Goal: Task Accomplishment & Management: Complete application form

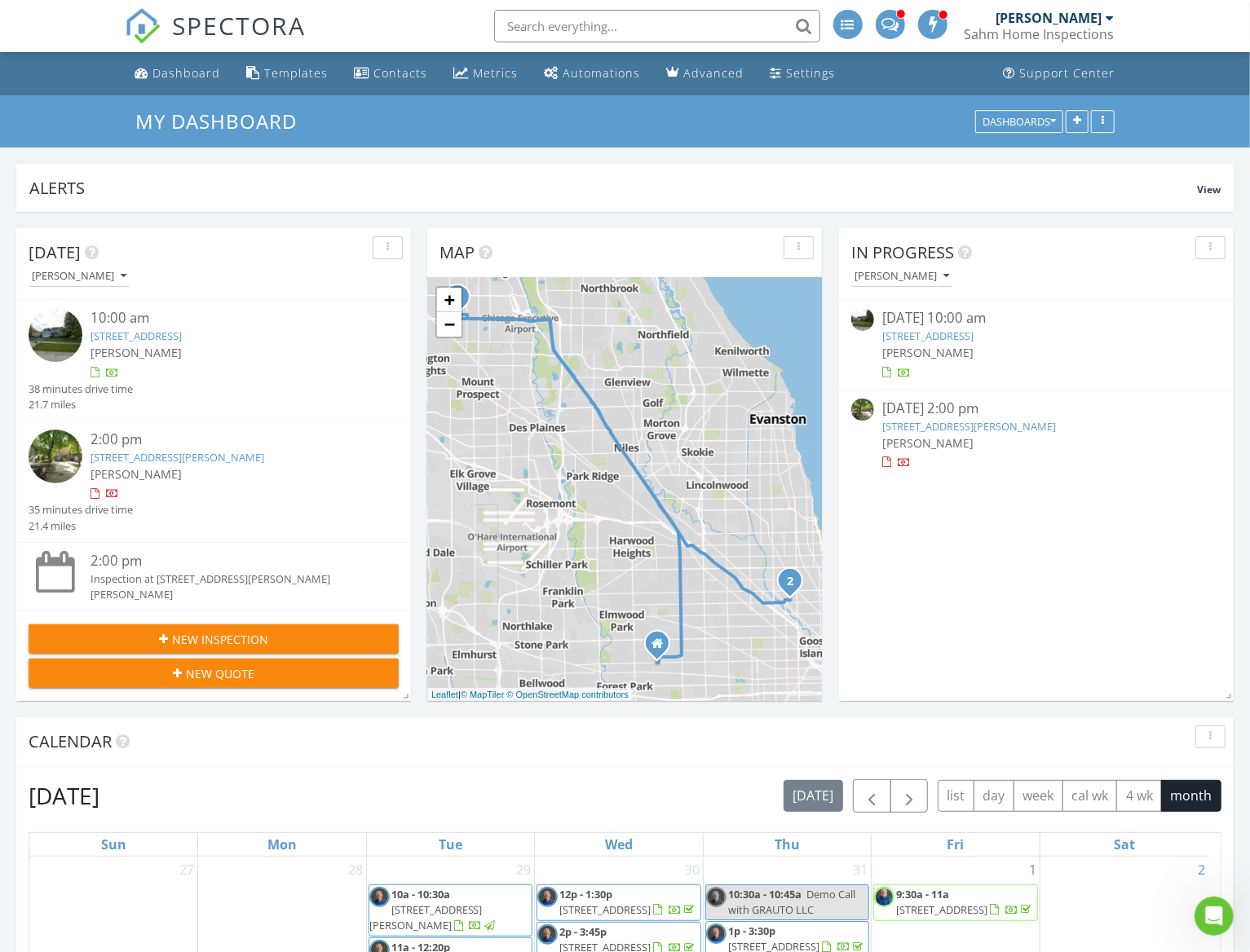
scroll to position [2079, 1275]
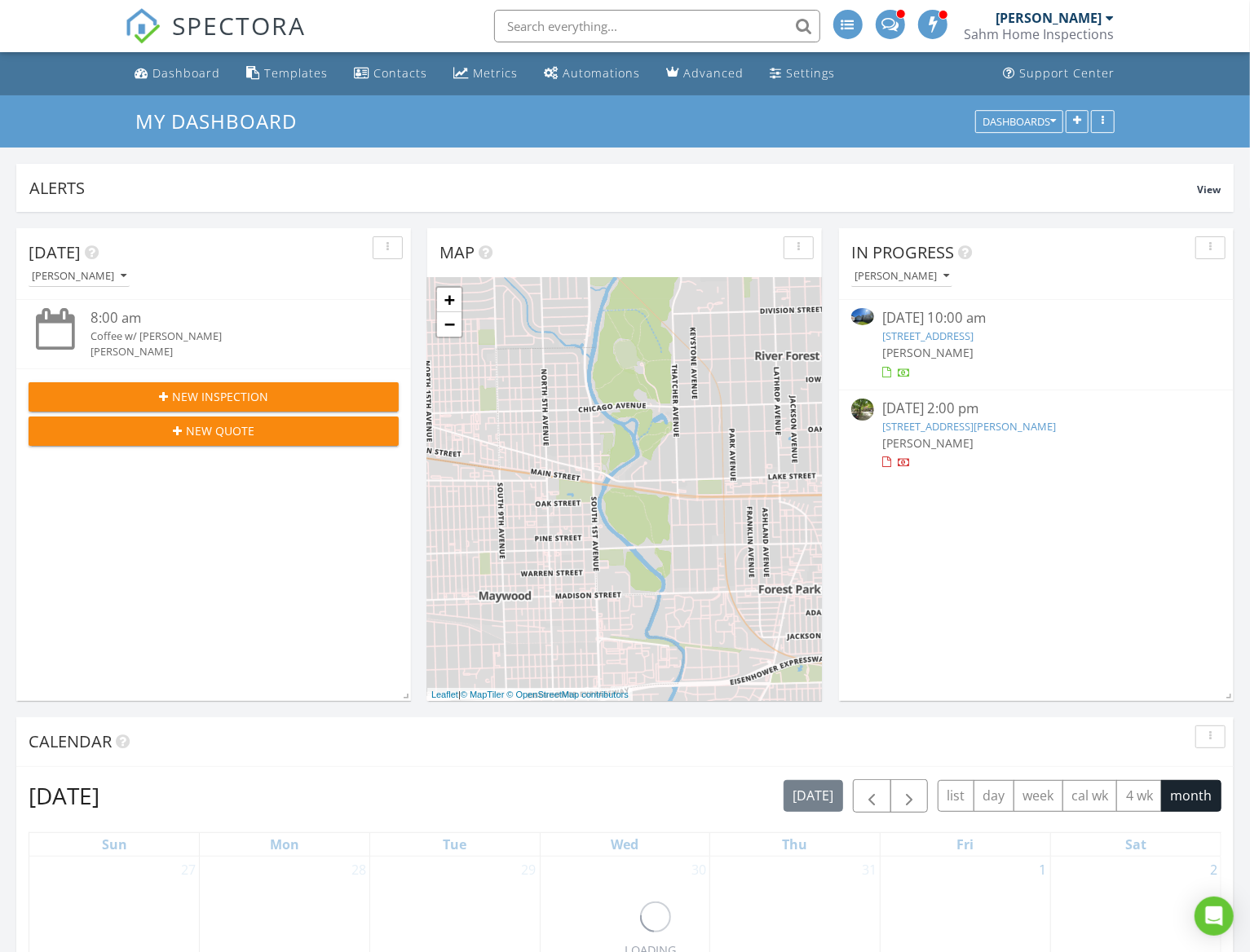
scroll to position [351, 394]
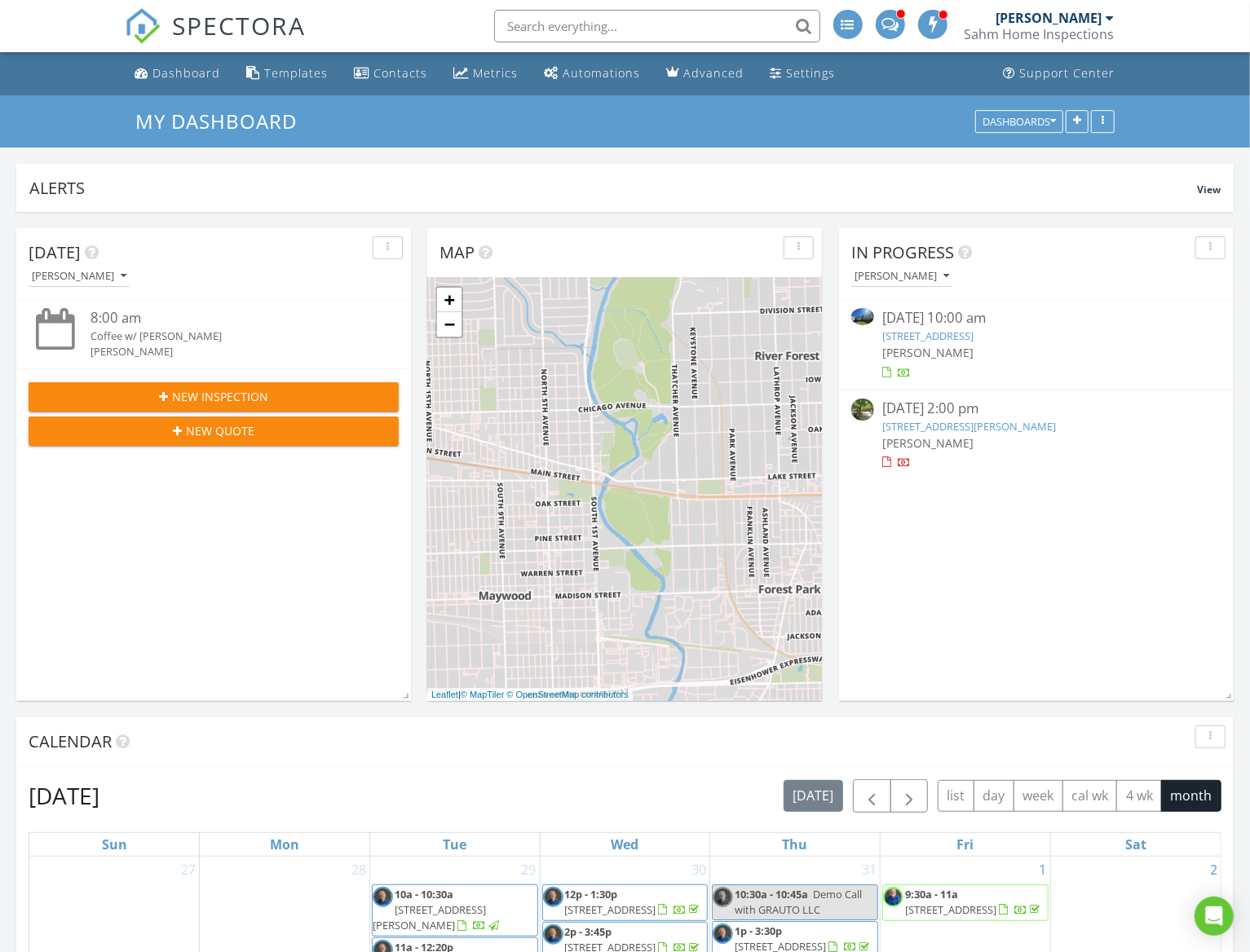
click at [200, 393] on span "New Inspection" at bounding box center [219, 397] width 96 height 17
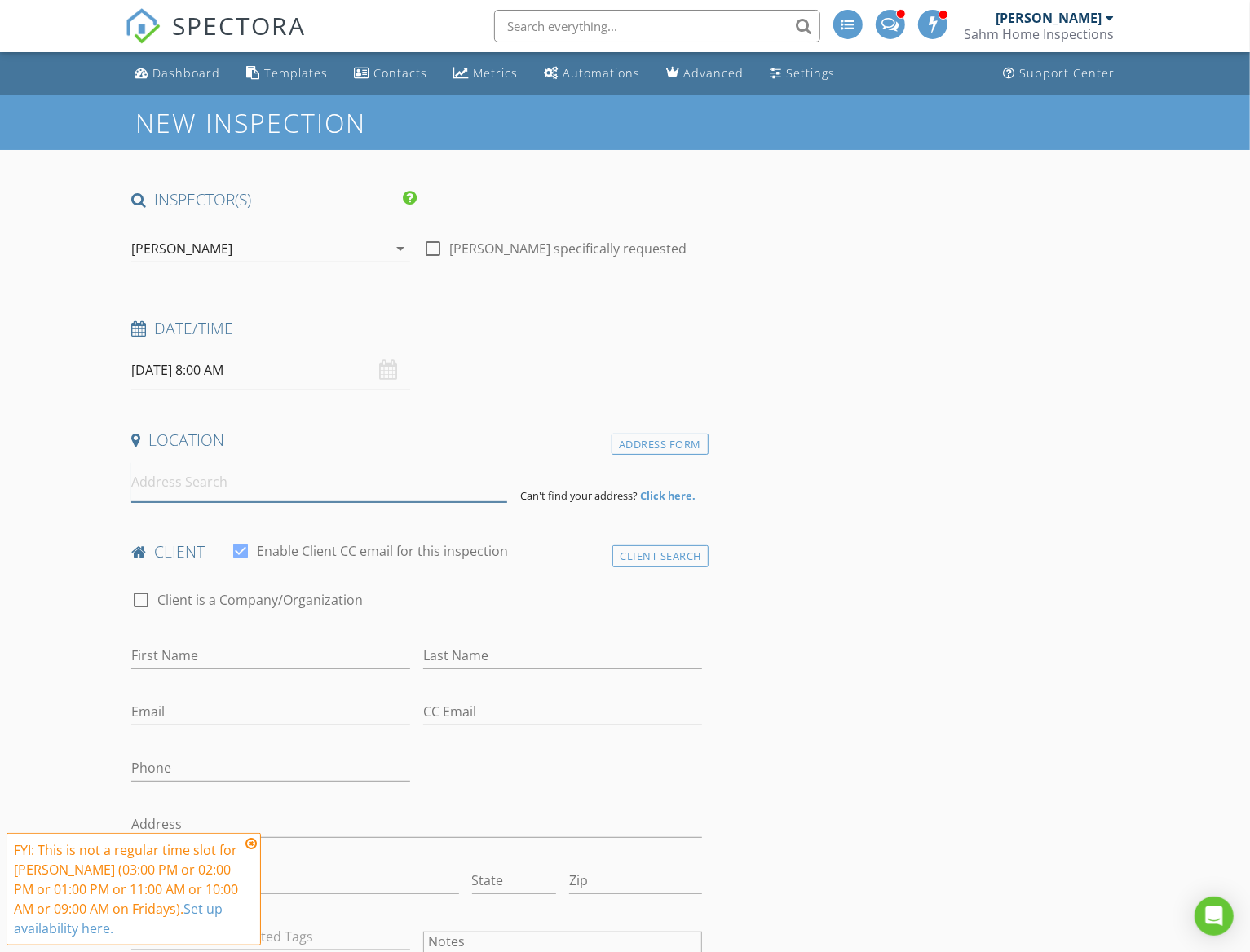
click at [215, 492] on input at bounding box center [319, 482] width 376 height 40
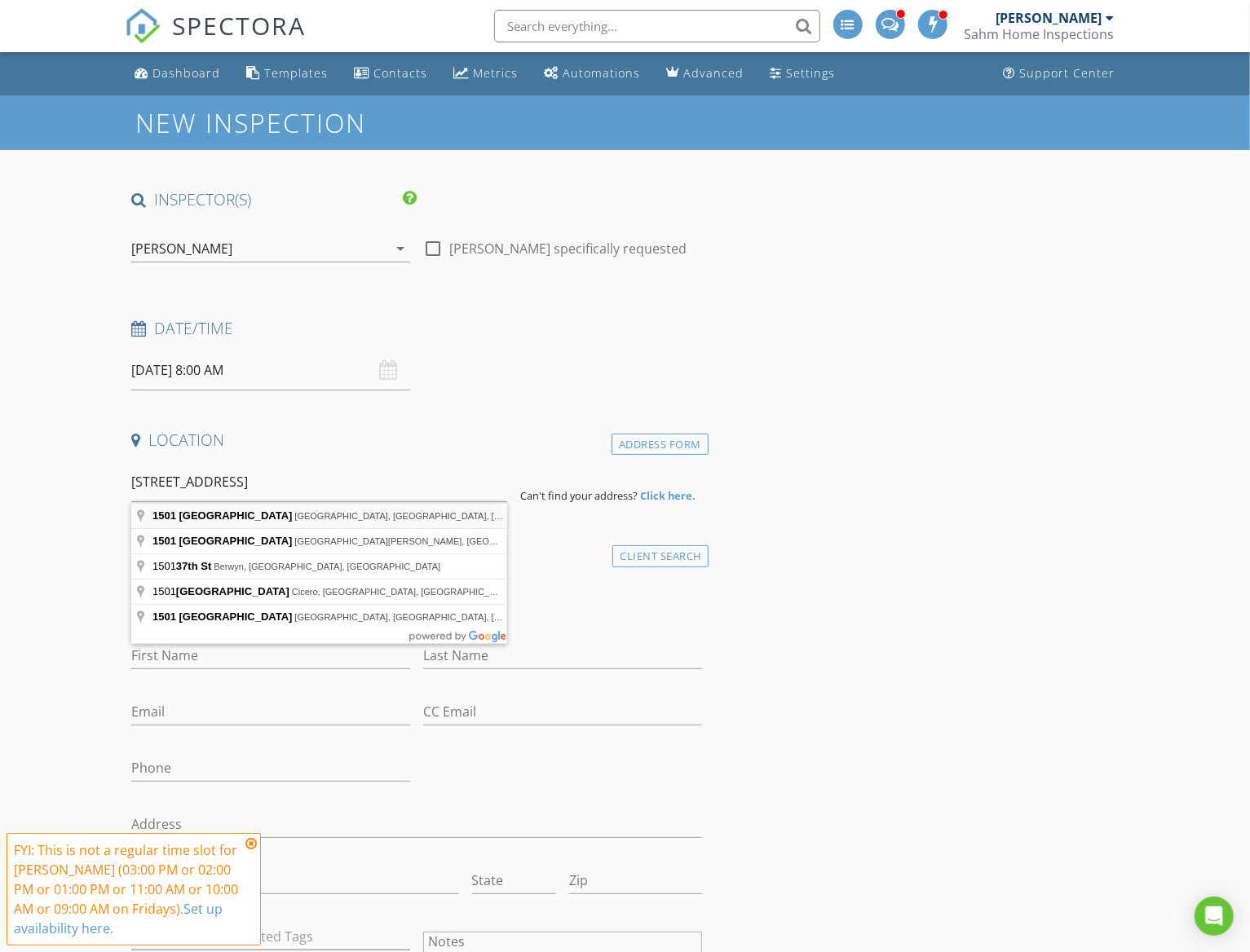
type input "1501 North 37th Avenue, Melrose Park, IL, USA"
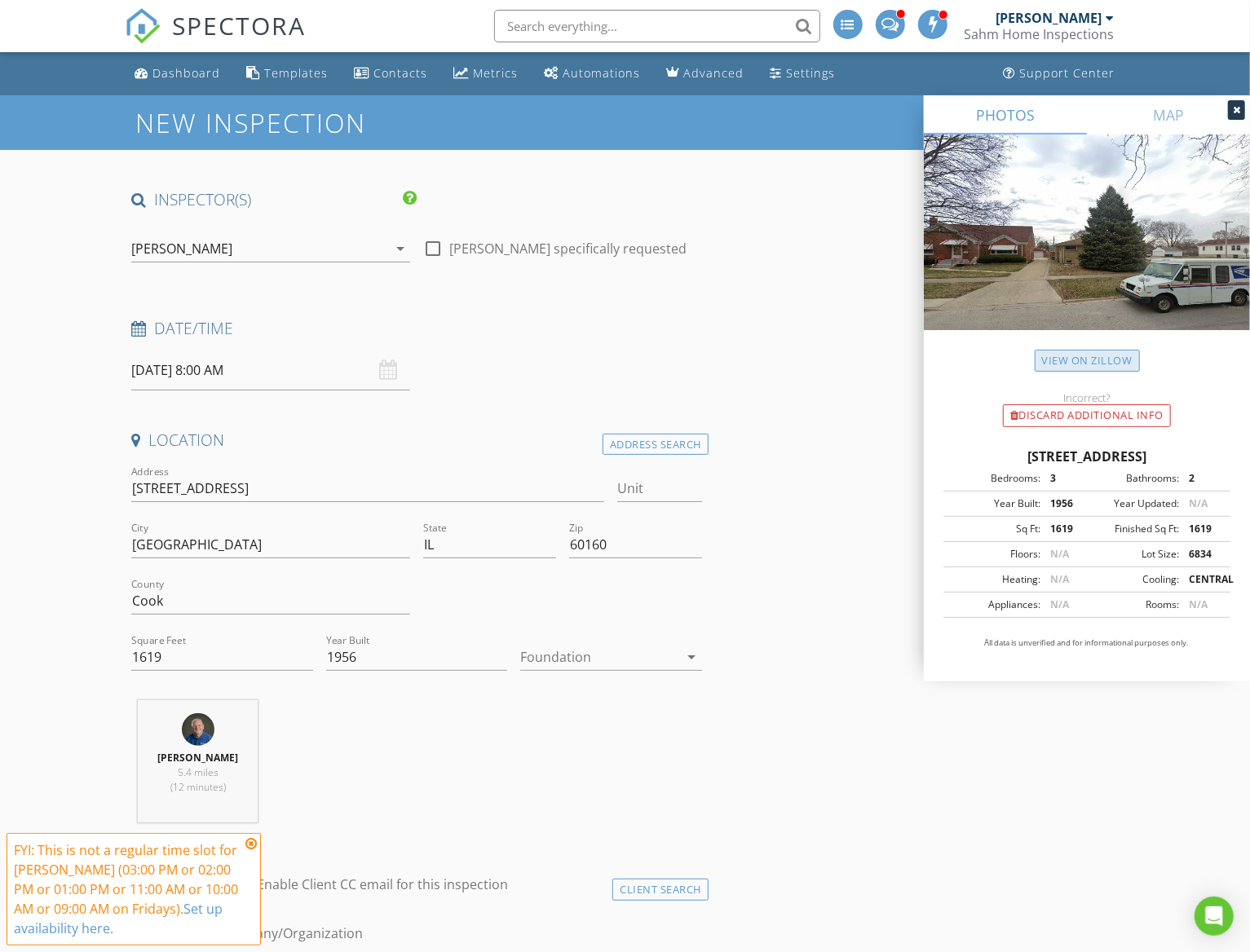
click at [1068, 357] on link "View on Zillow" at bounding box center [1087, 361] width 105 height 22
click at [578, 658] on div at bounding box center [599, 656] width 158 height 26
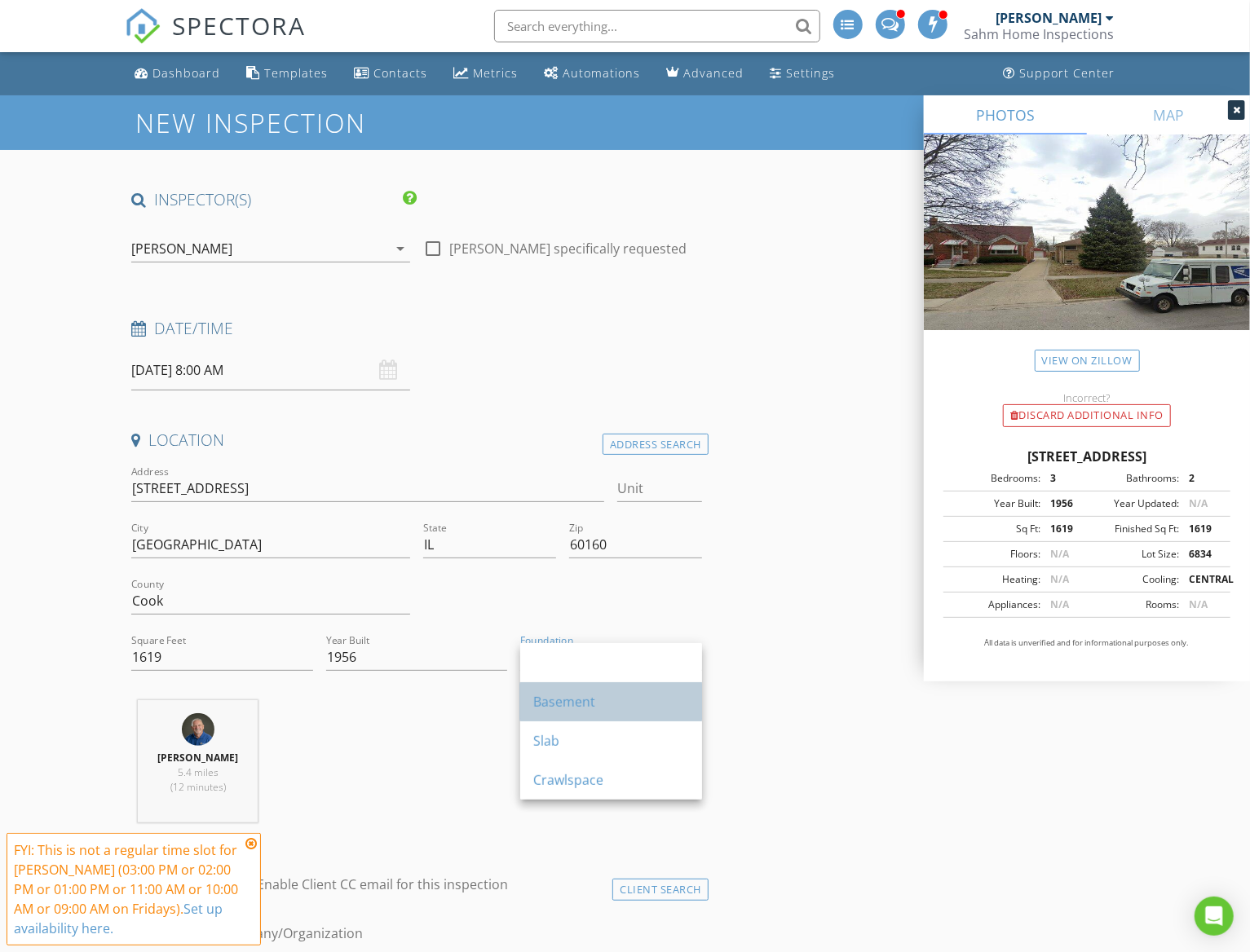
click at [583, 700] on div "Basement" at bounding box center [611, 702] width 156 height 19
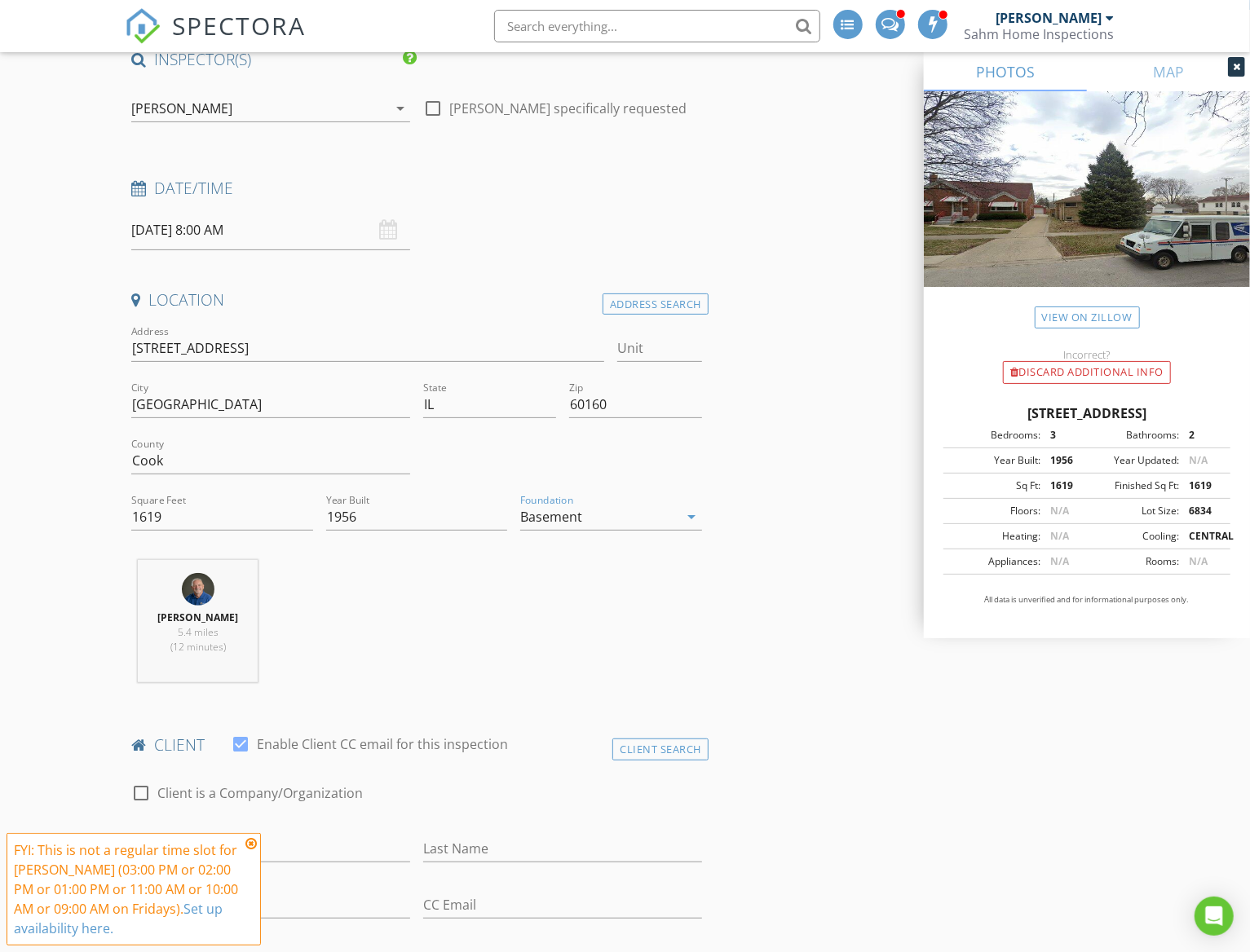
scroll to position [326, 0]
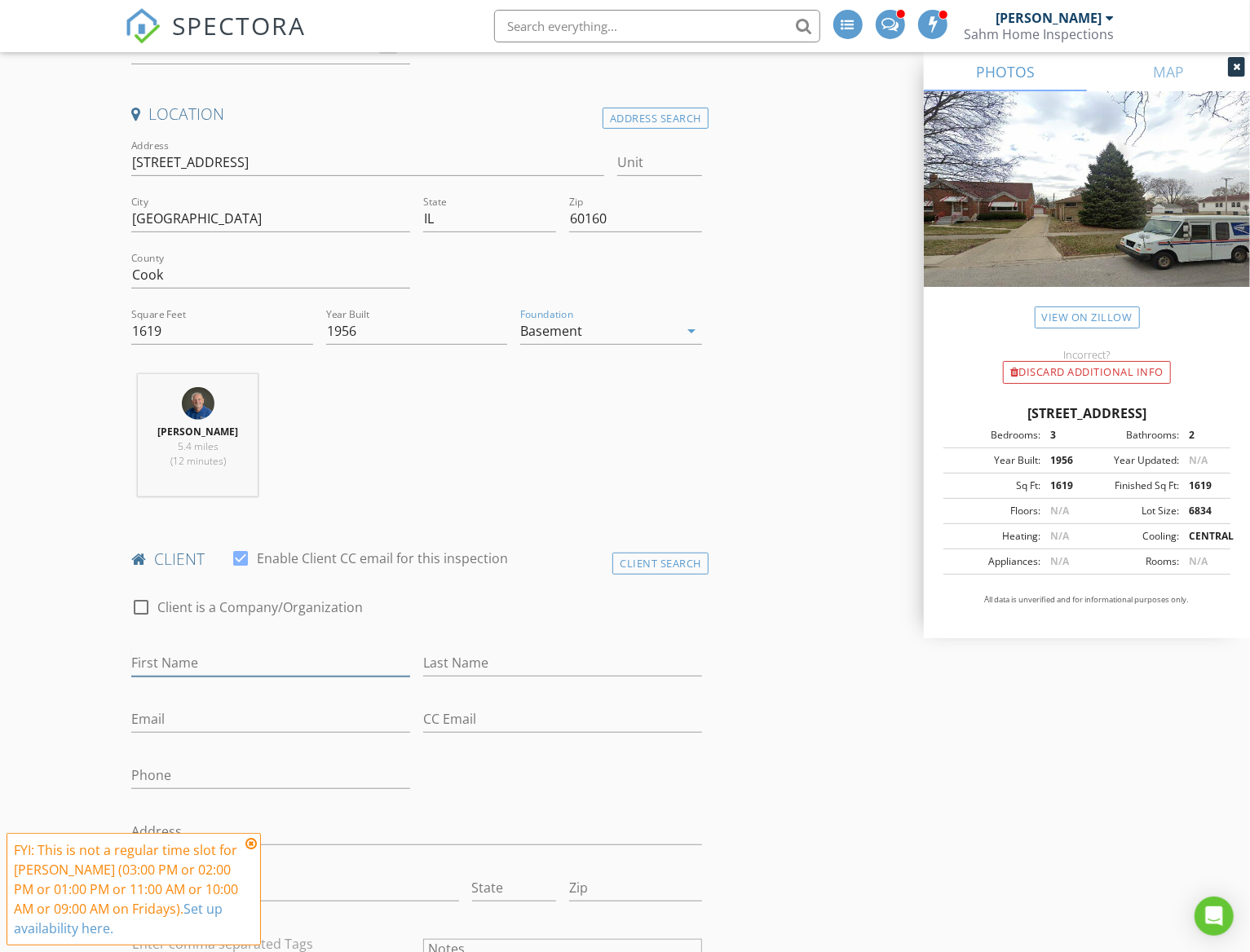
click at [312, 660] on input "First Name" at bounding box center [271, 663] width 279 height 27
type input "doll"
click at [684, 558] on div "Client Search" at bounding box center [660, 563] width 96 height 22
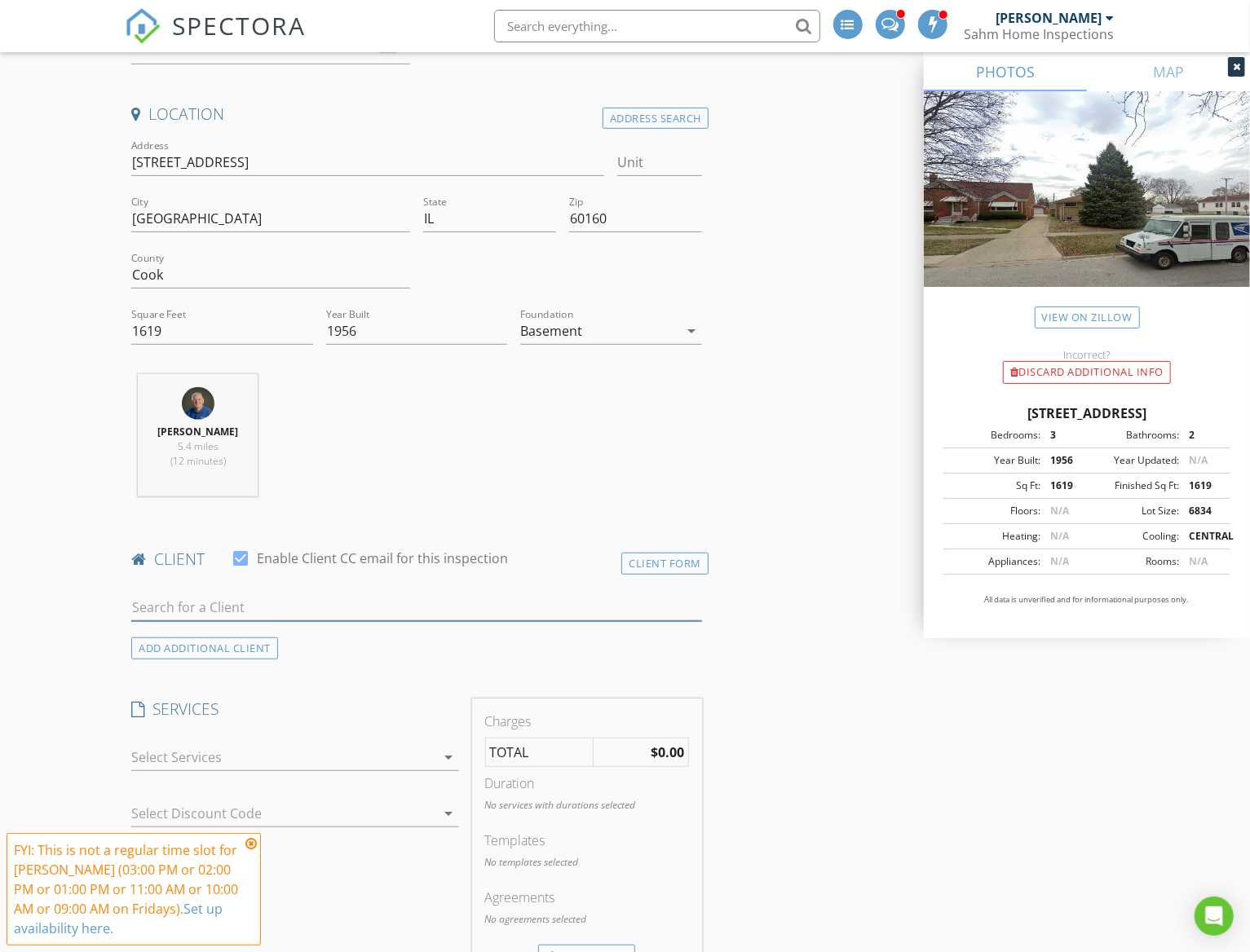
click at [293, 608] on input "text" at bounding box center [416, 608] width 570 height 27
type input "dolly"
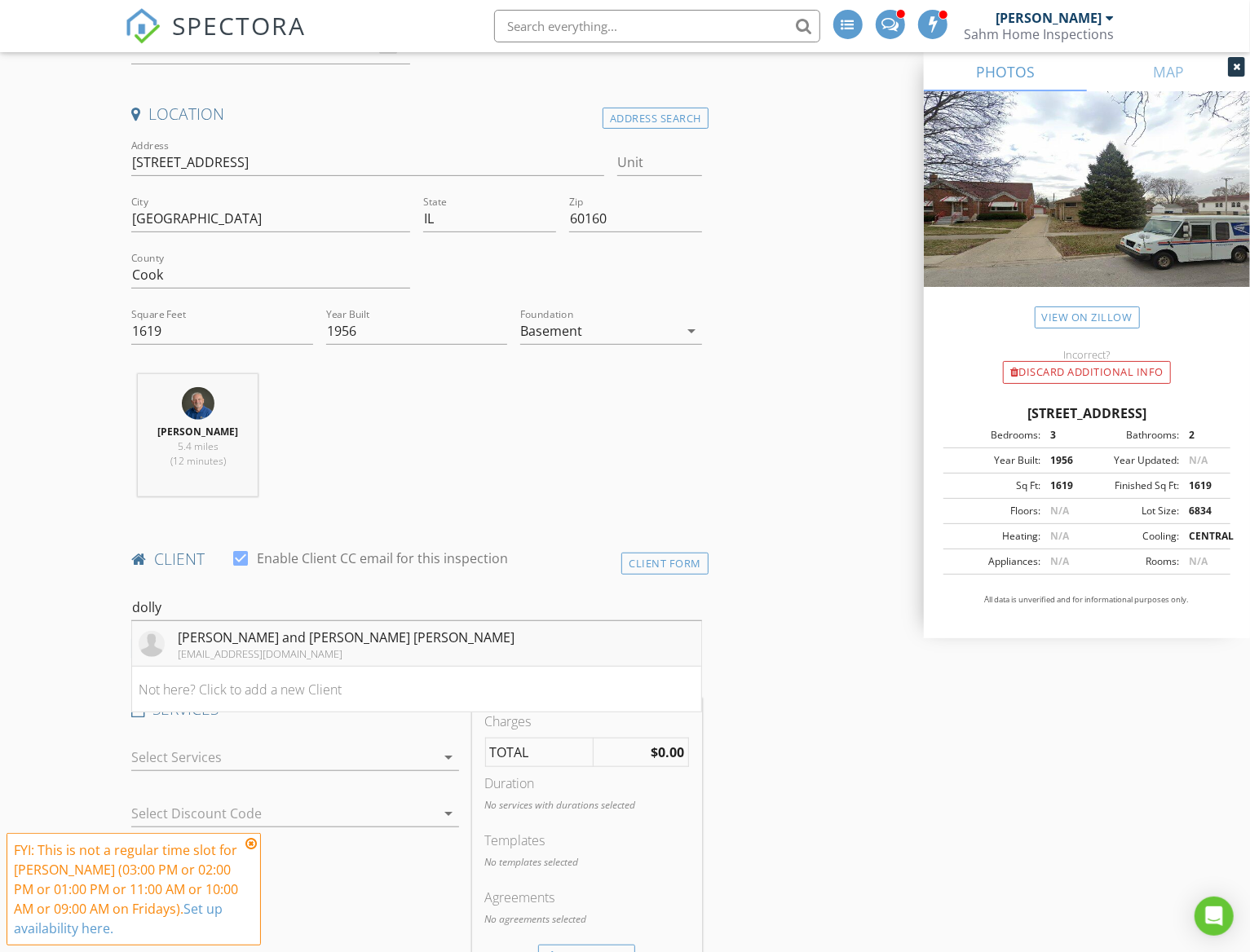
click at [262, 638] on div "Carmelia and Laura Dolly" at bounding box center [345, 638] width 337 height 19
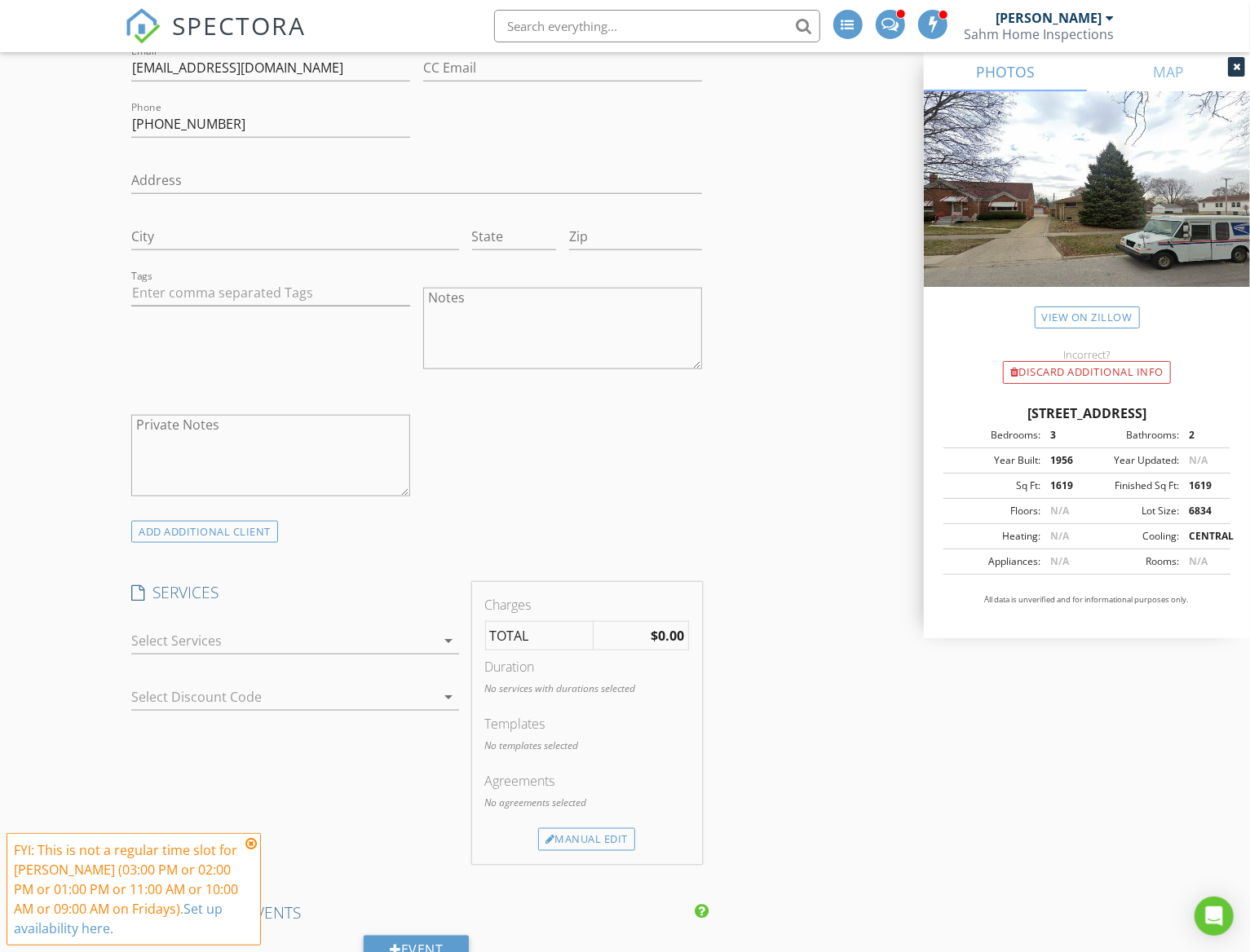
scroll to position [978, 0]
click at [338, 638] on div at bounding box center [283, 640] width 304 height 26
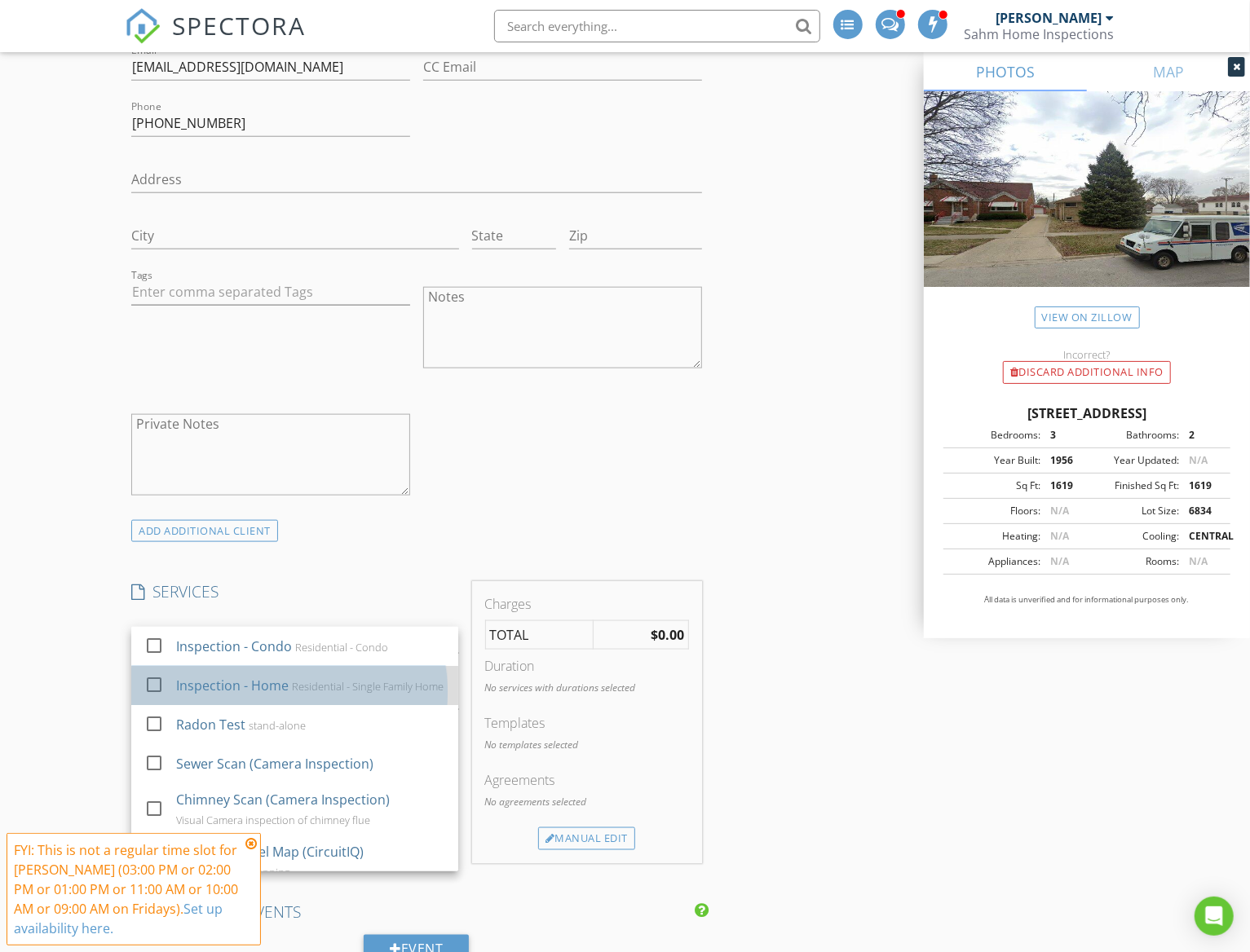
click at [204, 687] on div "Inspection - Home" at bounding box center [233, 685] width 112 height 19
checkbox input "true"
checkbox input "false"
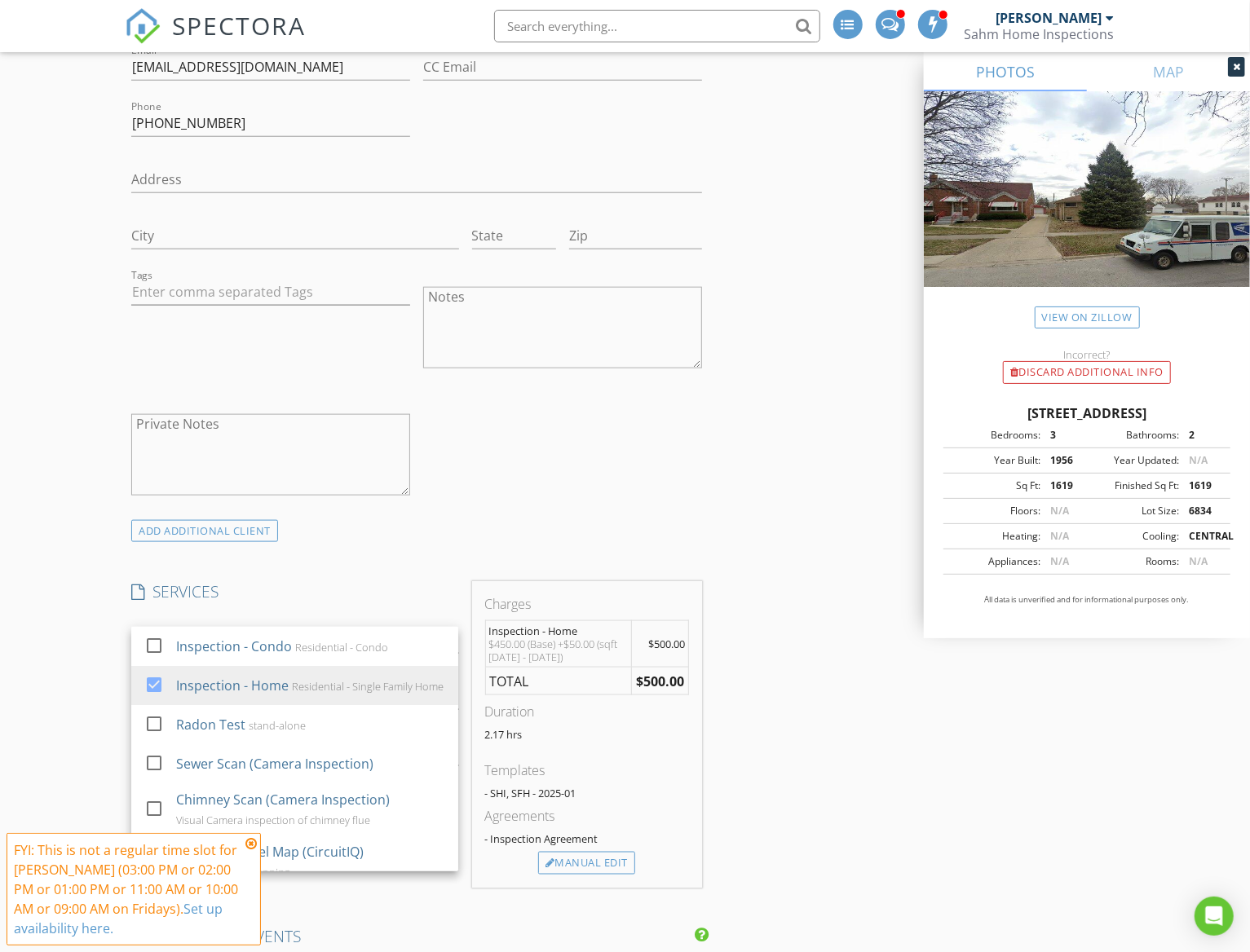
click at [56, 679] on div "New Inspection INSPECTOR(S) check_box Ray Sahm PRIMARY check_box_outline_blank …" at bounding box center [625, 827] width 1250 height 3421
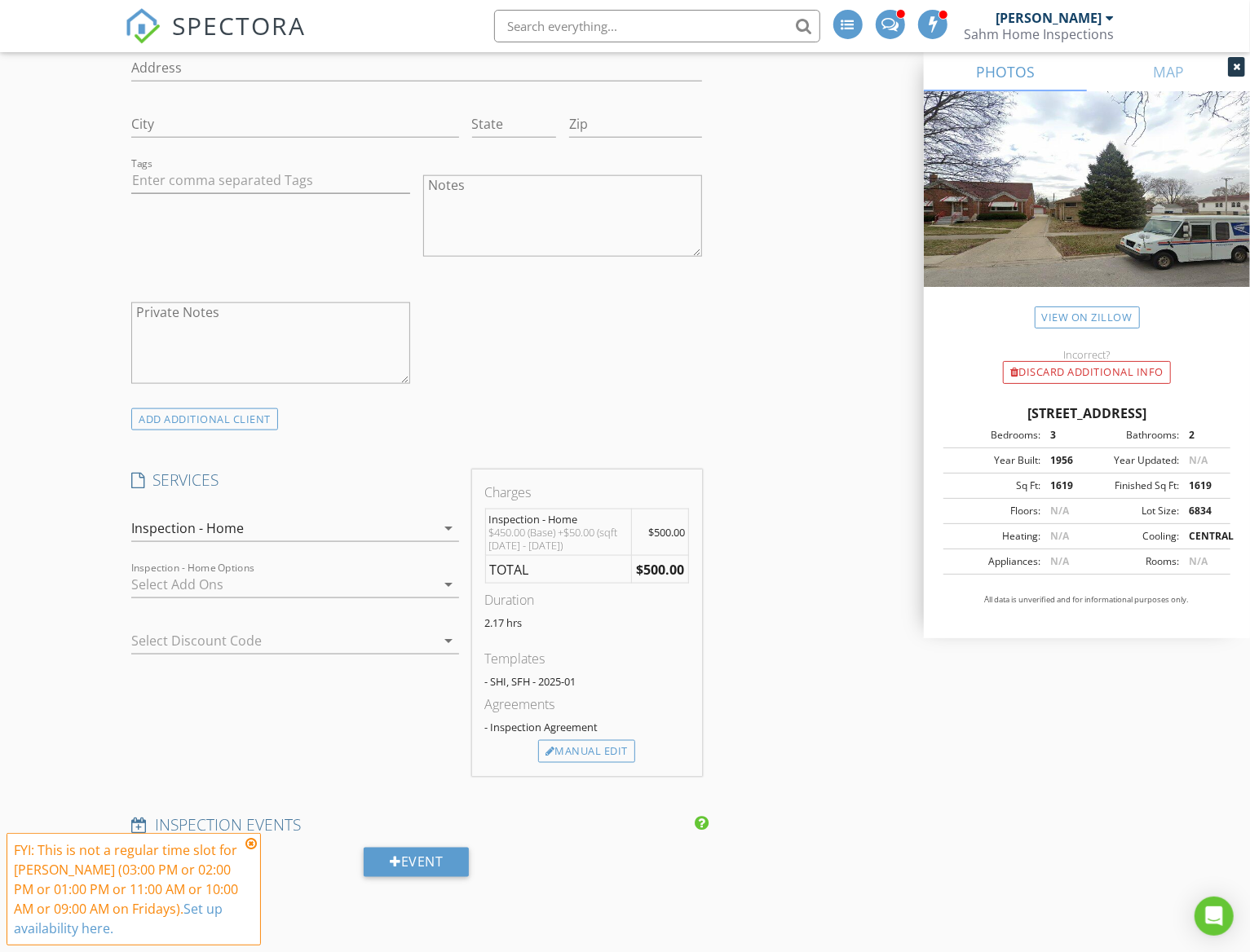
scroll to position [1141, 0]
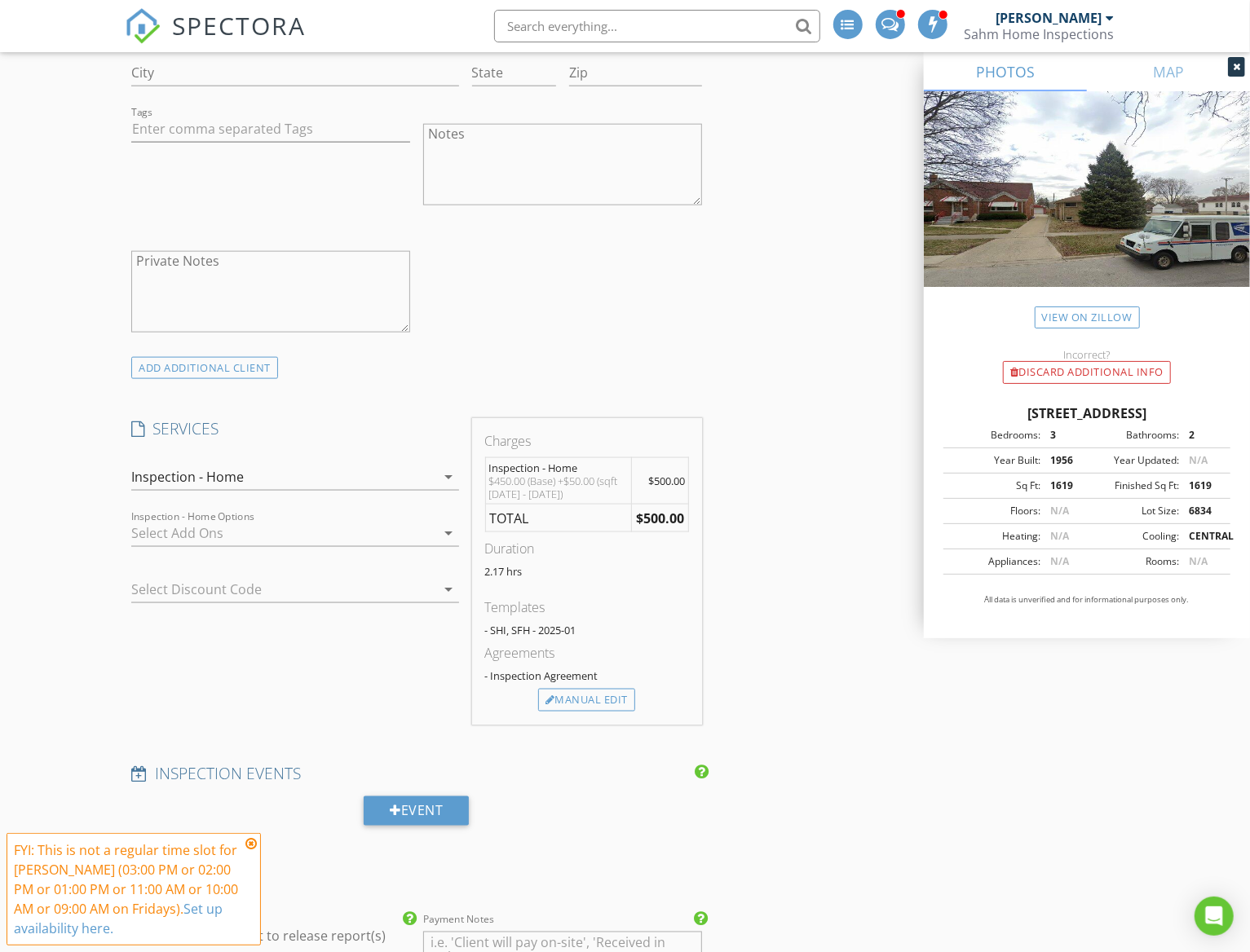
click at [141, 591] on div at bounding box center [272, 589] width 281 height 26
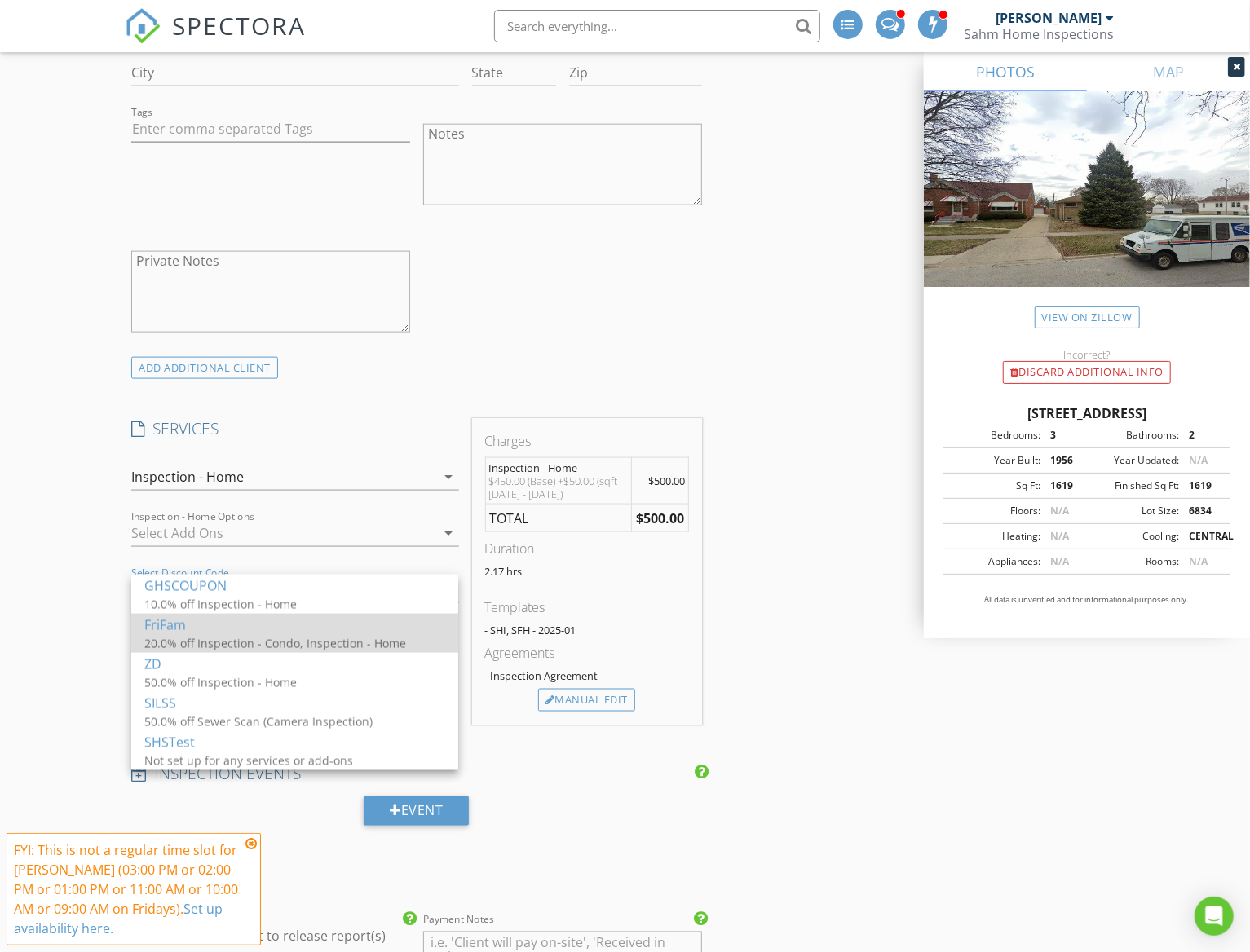
click at [187, 633] on div "FriFam" at bounding box center [295, 625] width 301 height 19
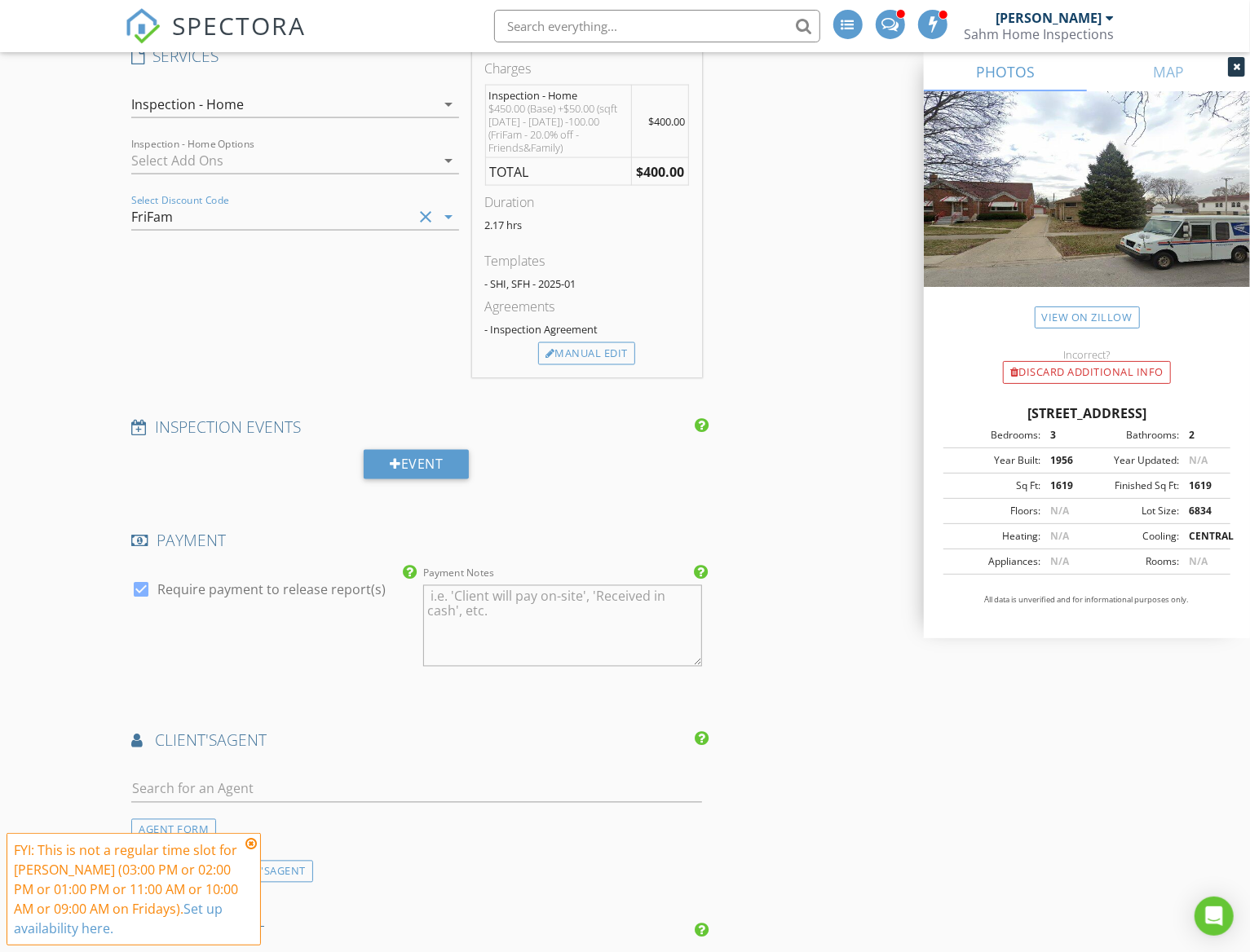
scroll to position [1631, 0]
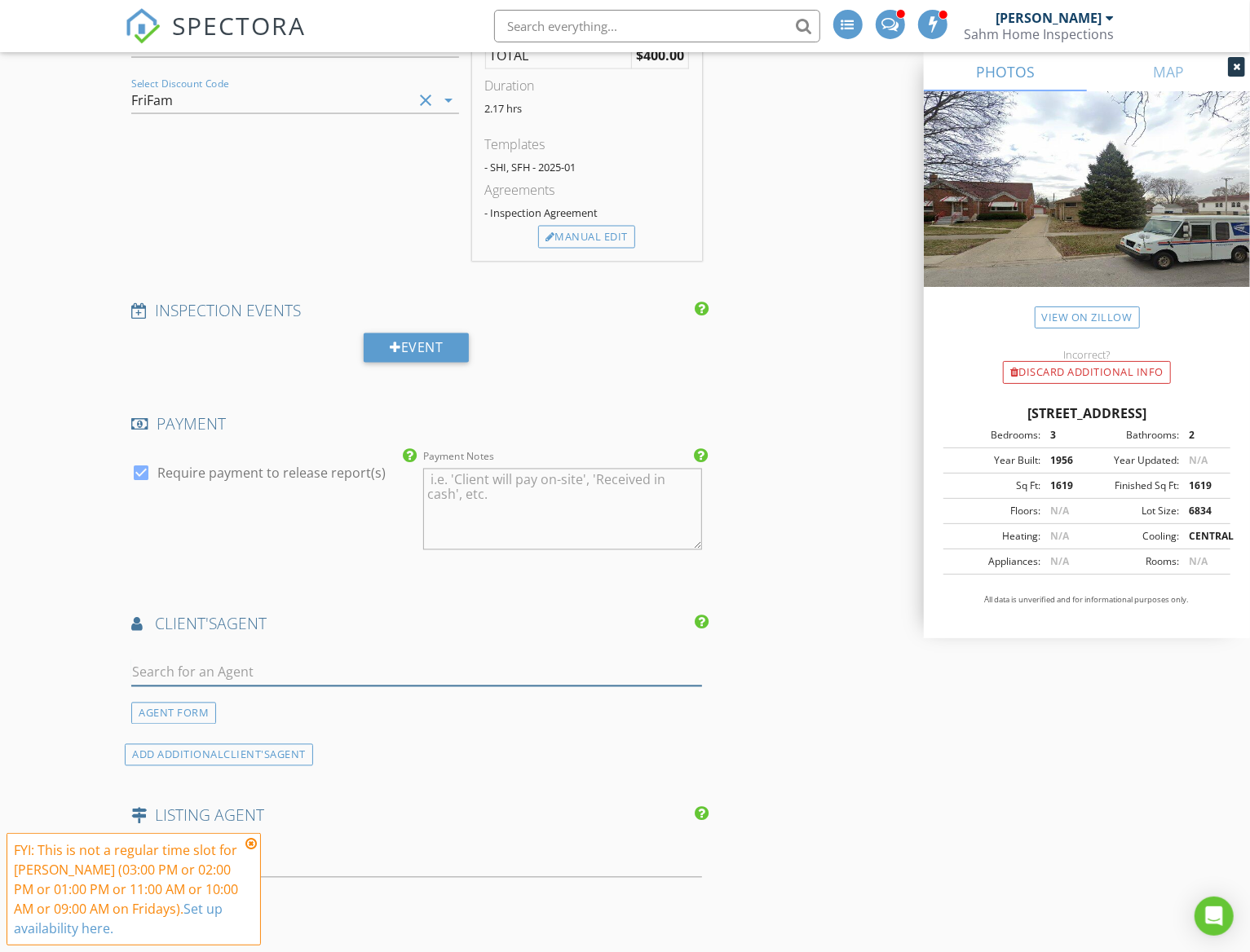
click at [193, 659] on input "text" at bounding box center [416, 673] width 570 height 27
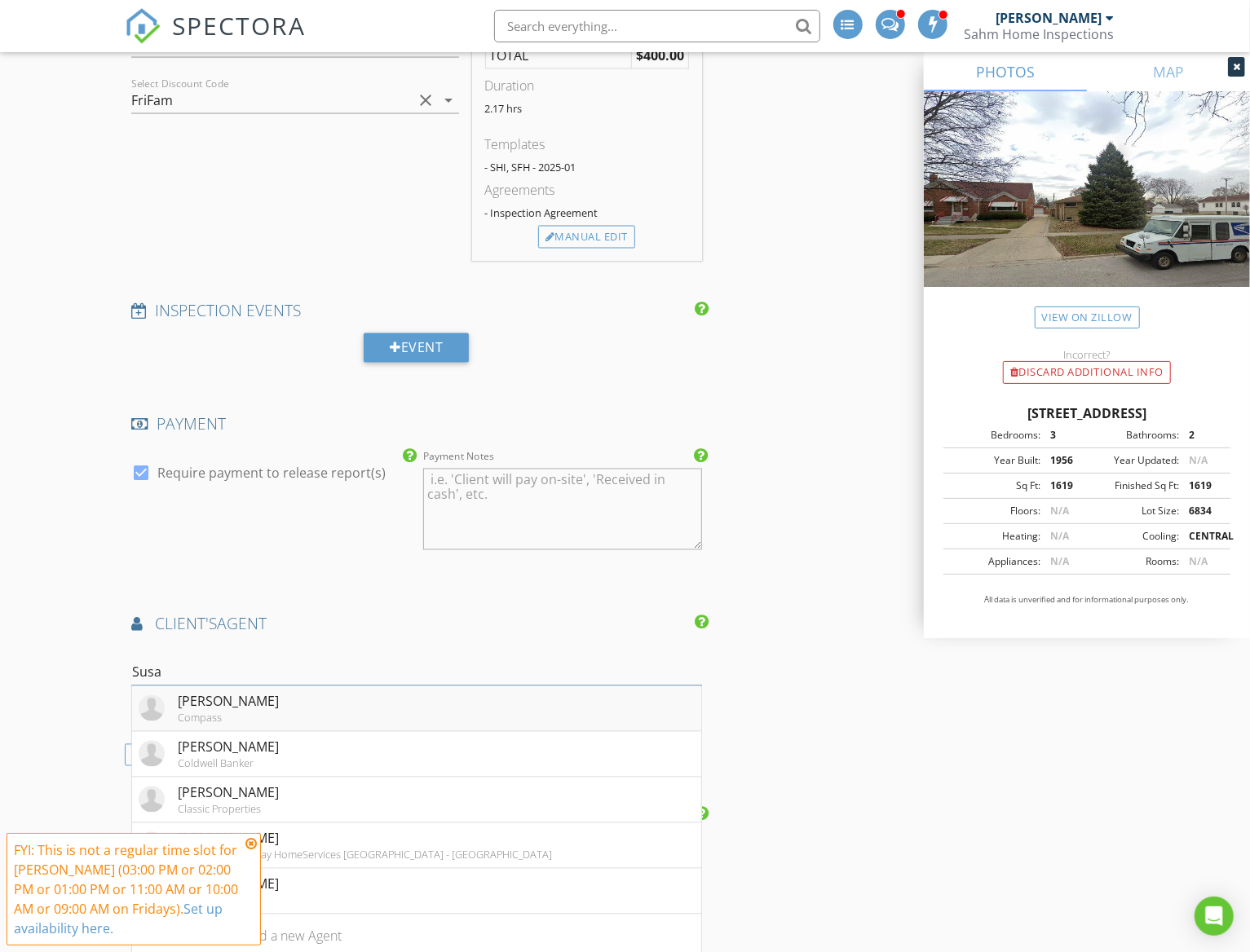
type input "Susa"
click at [177, 712] on div "Compass" at bounding box center [228, 717] width 101 height 13
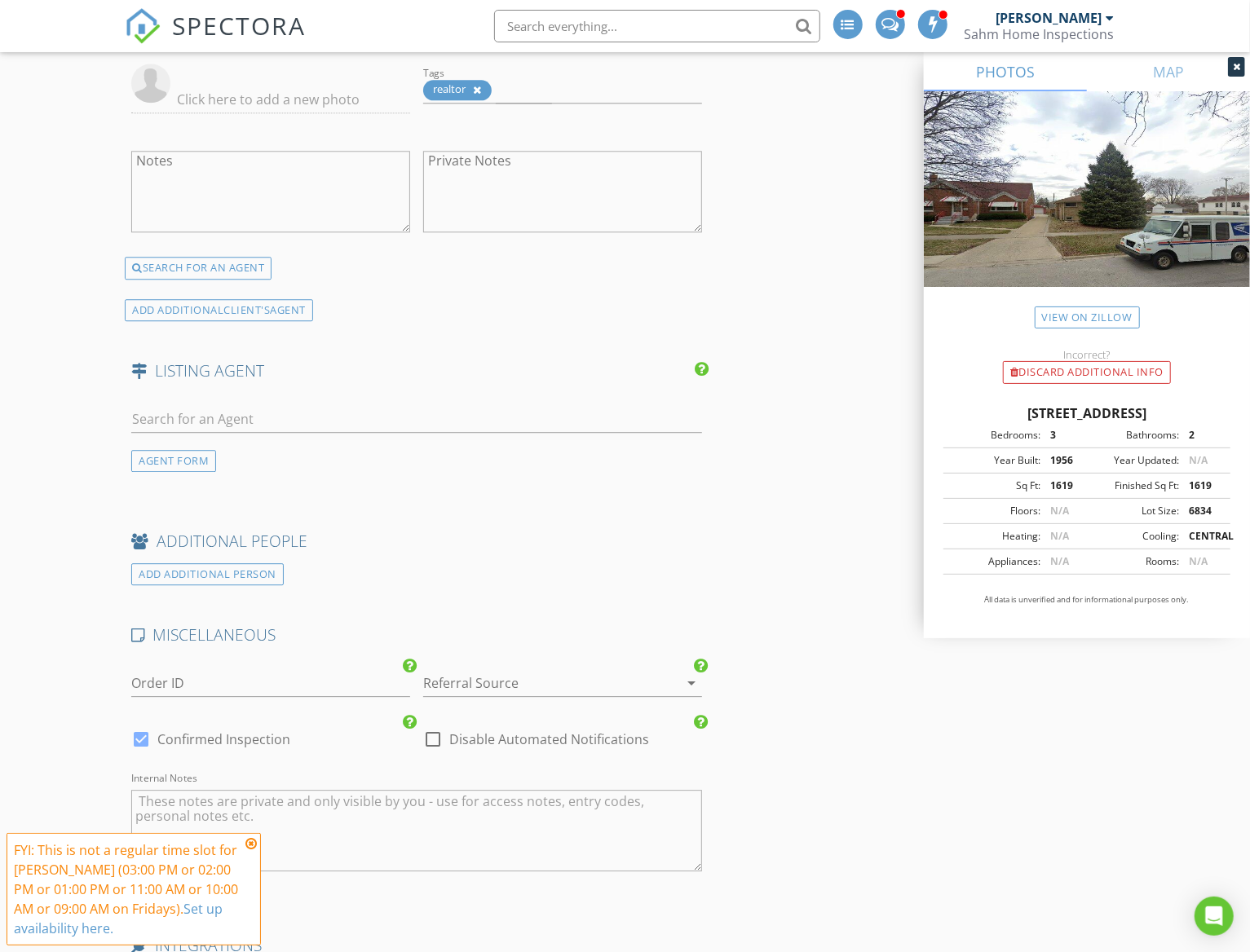
scroll to position [2527, 0]
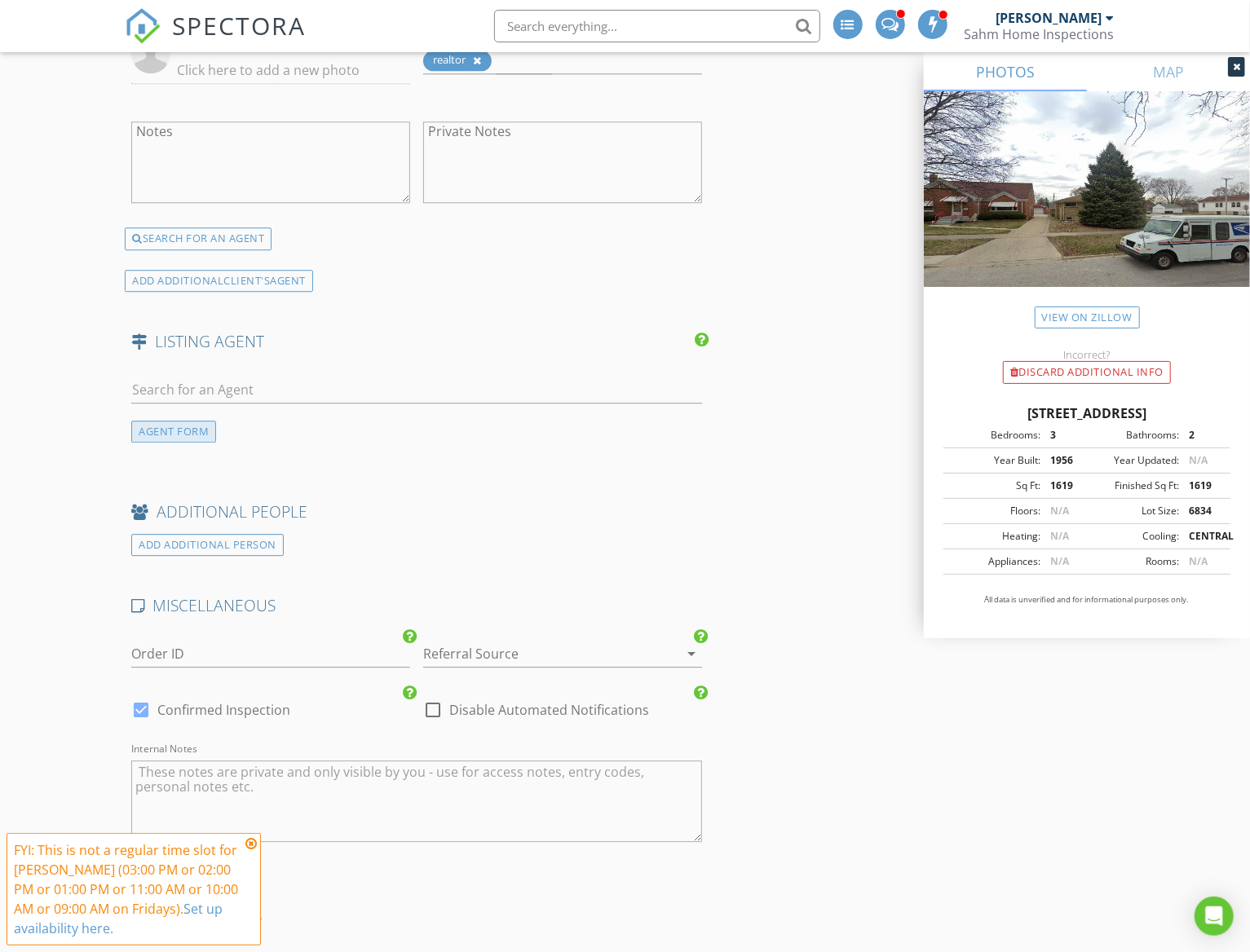
click at [184, 421] on div "AGENT FORM" at bounding box center [173, 431] width 84 height 22
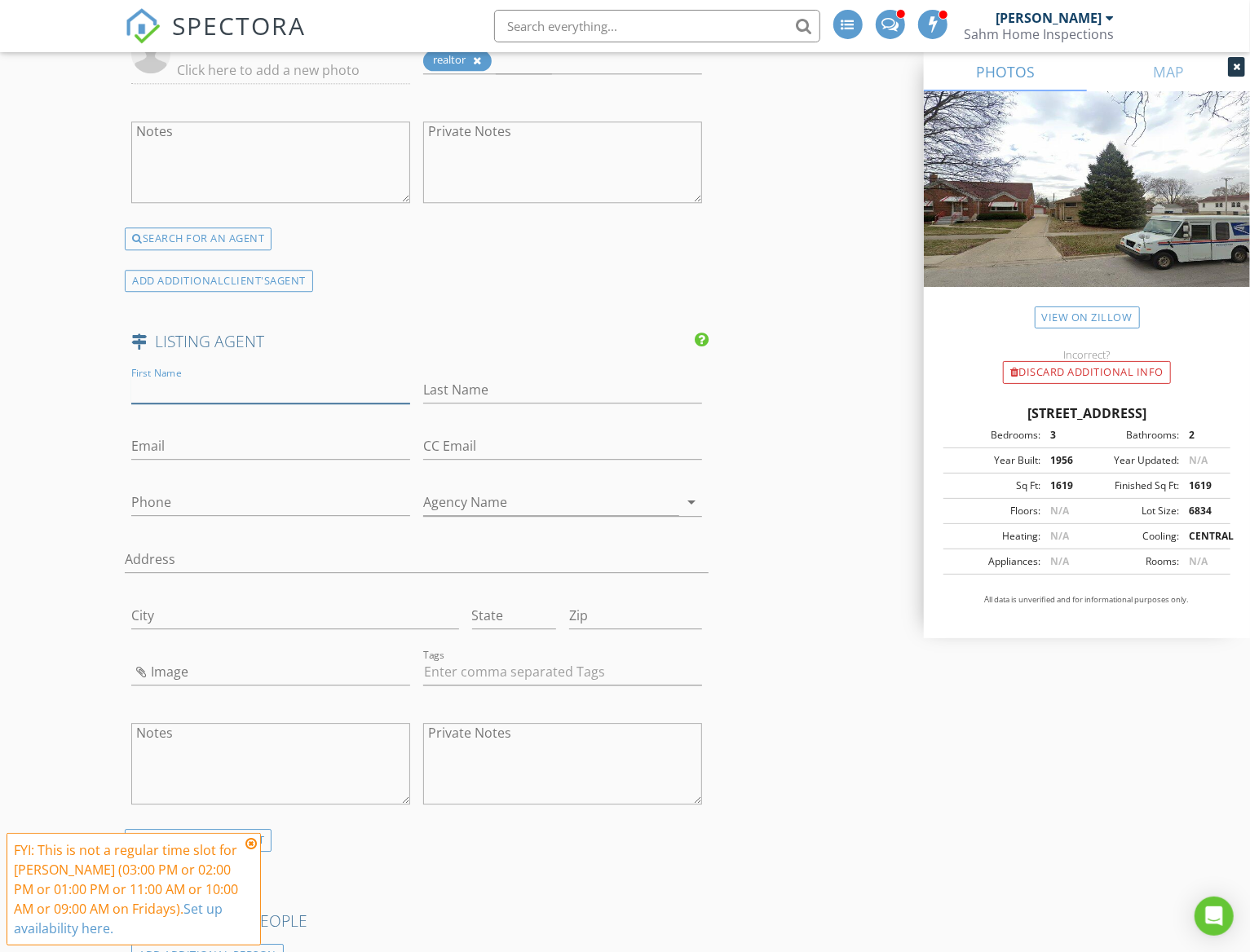
click at [188, 381] on input "First Name" at bounding box center [271, 391] width 279 height 27
type input "Sara"
type input "Press"
click at [209, 433] on input "Email" at bounding box center [271, 447] width 279 height 27
paste input "[PERSON_NAME][DOMAIN_NAME][EMAIL_ADDRESS][DOMAIN_NAME]"
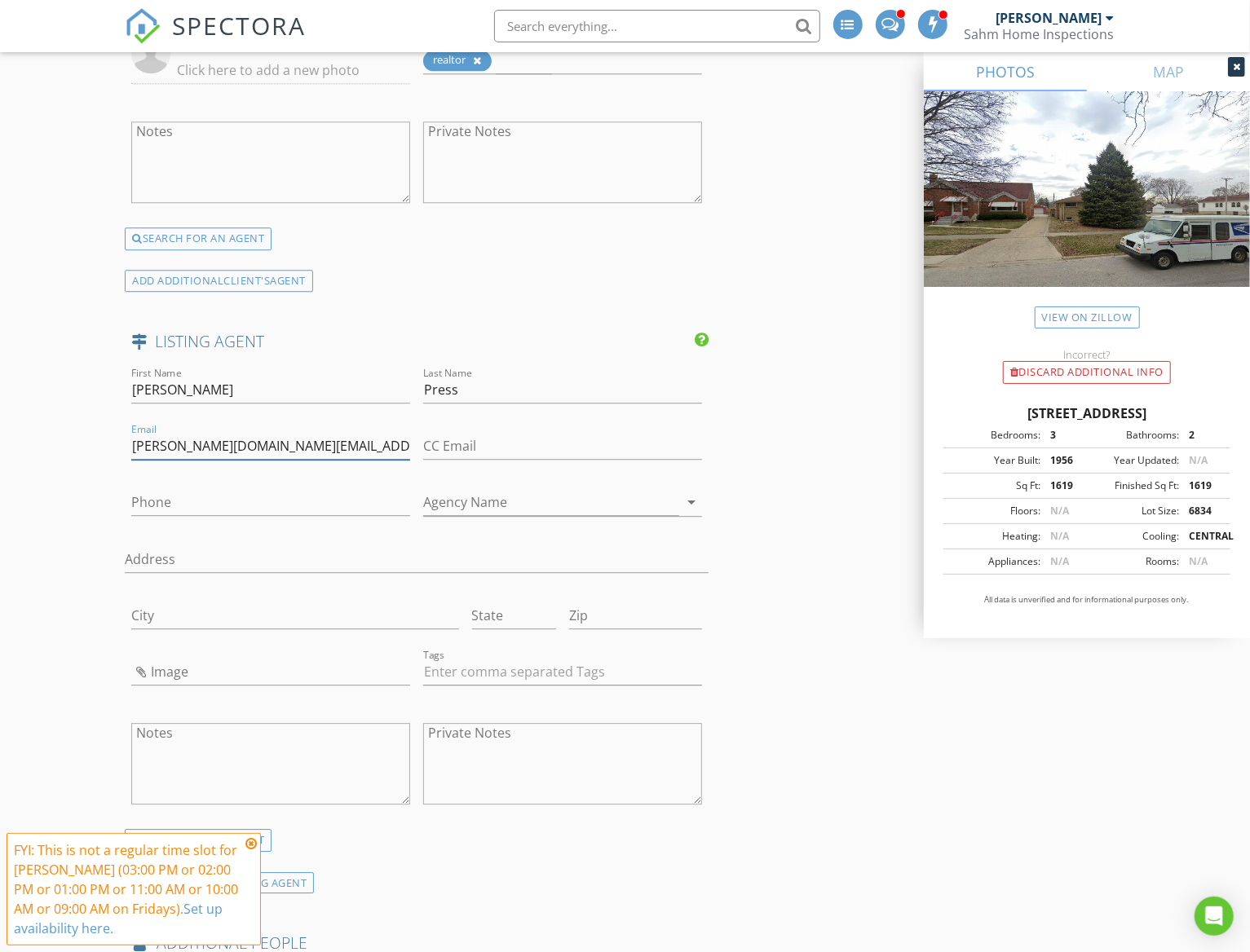
type input "[PERSON_NAME][DOMAIN_NAME][EMAIL_ADDRESS][DOMAIN_NAME]"
click at [182, 490] on input "Phone" at bounding box center [271, 503] width 279 height 27
paste input "[PHONE_NUMBER]"
type input "[PHONE_NUMBER]"
click at [546, 490] on input "Agency Name" at bounding box center [551, 503] width 256 height 27
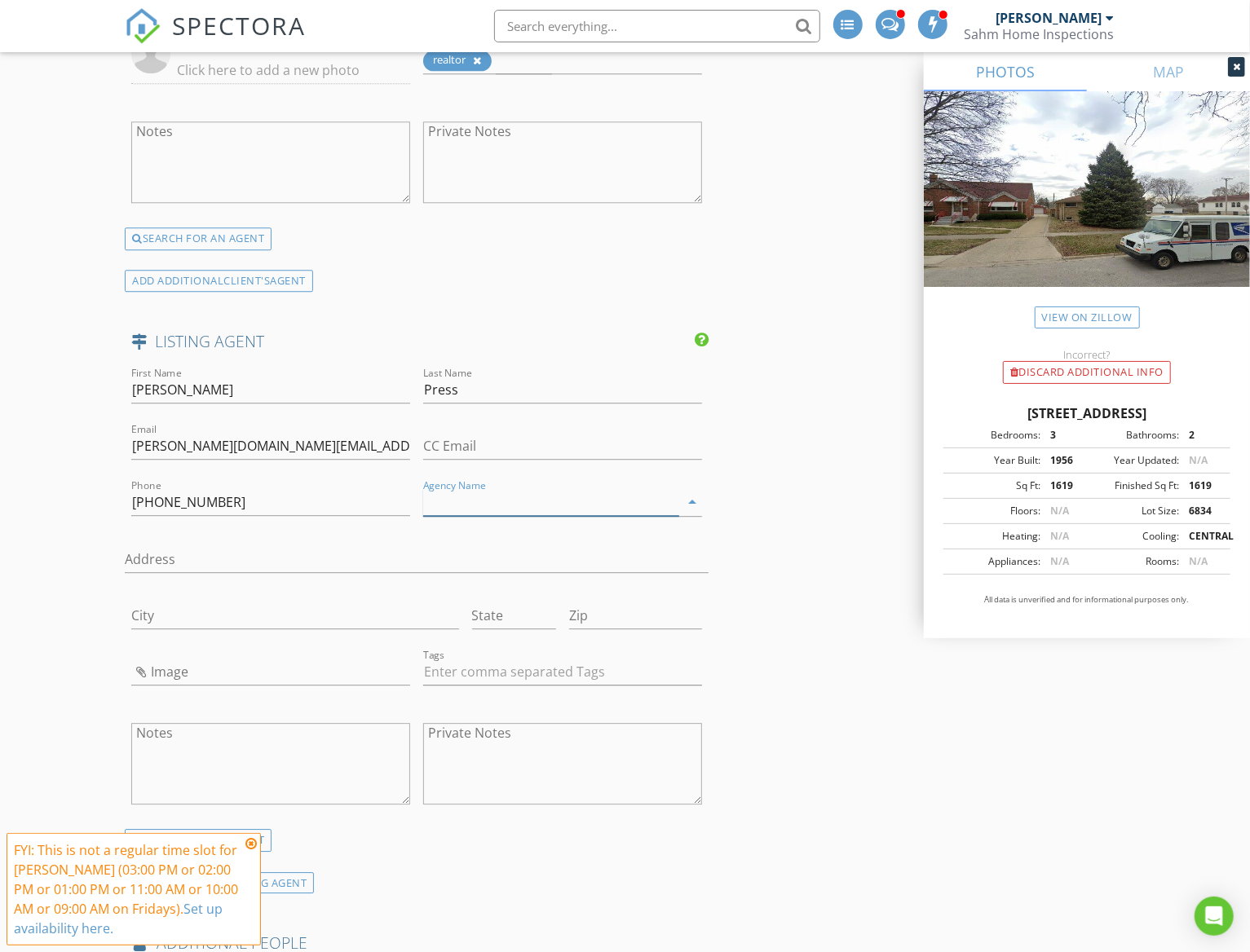
paste input "@properties"
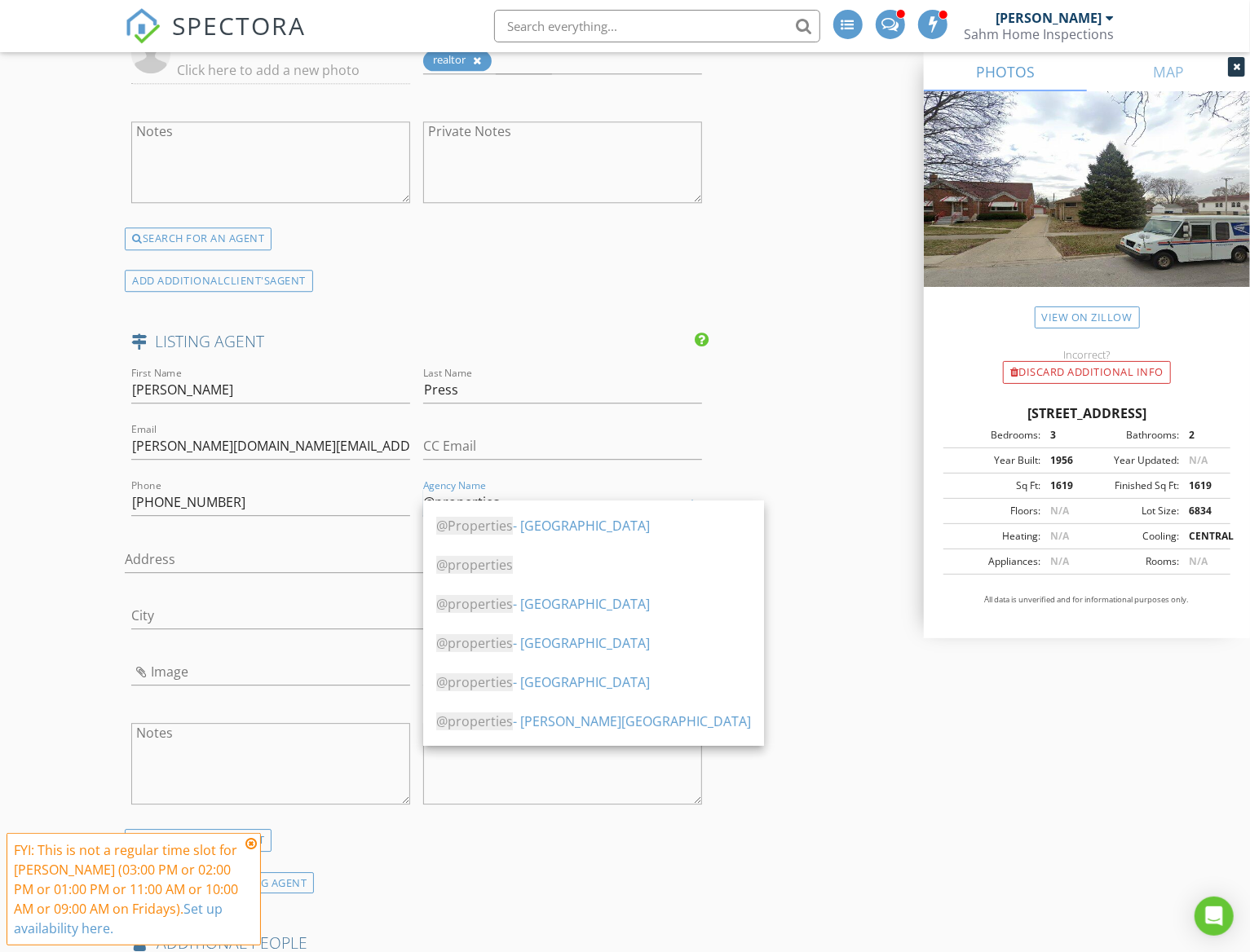
scroll to position [60, 0]
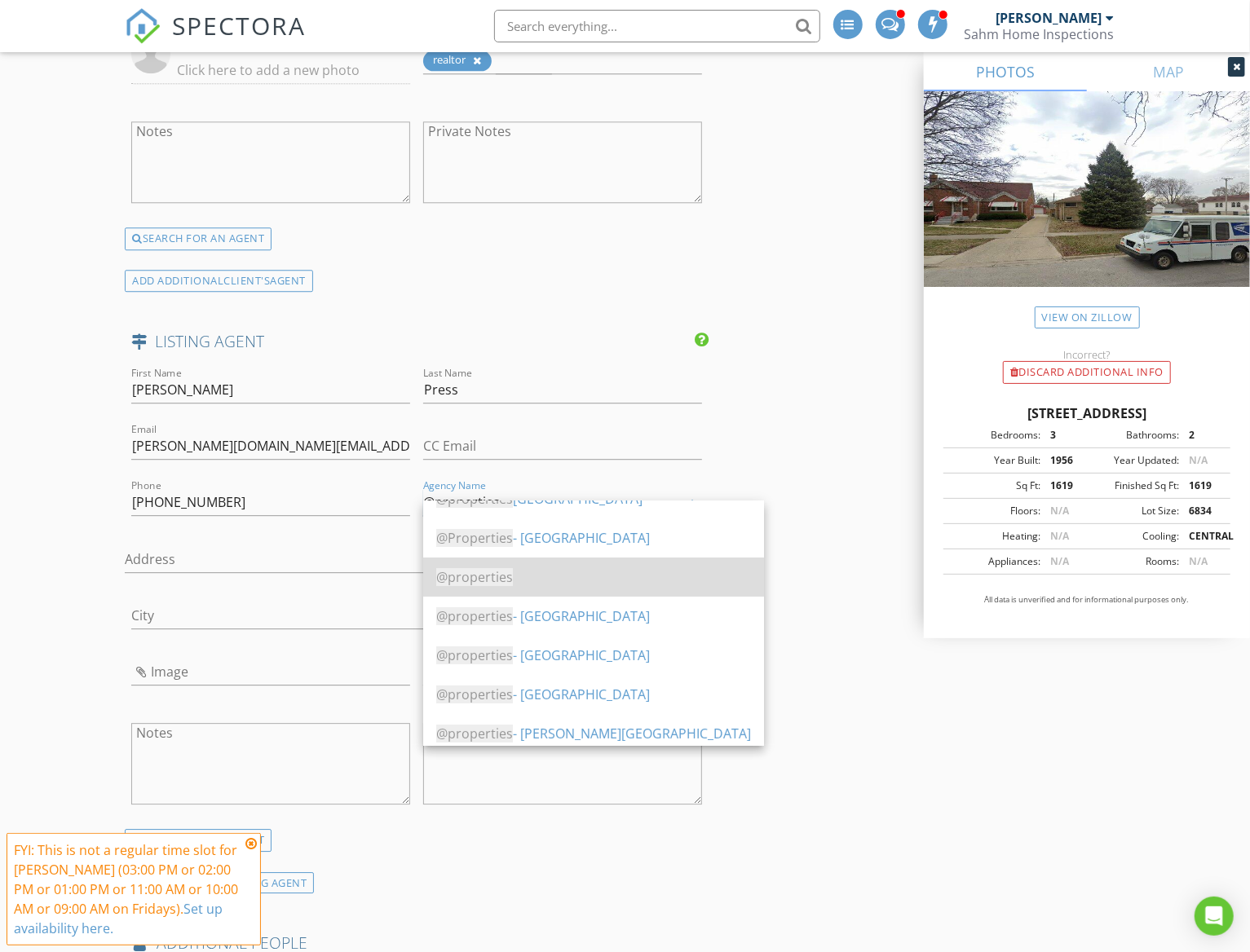
click at [483, 574] on span "@properties" at bounding box center [474, 577] width 77 height 18
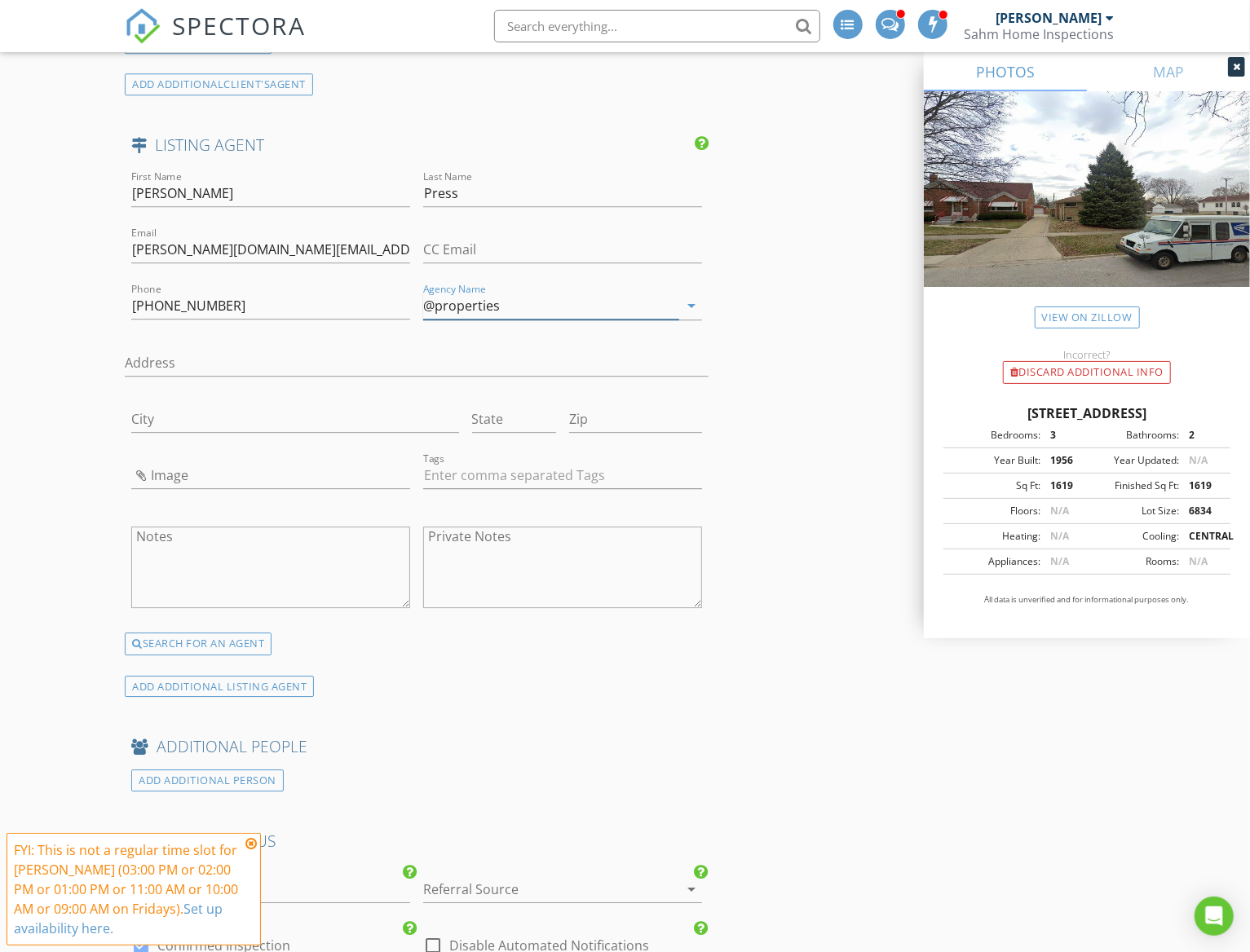
scroll to position [2853, 0]
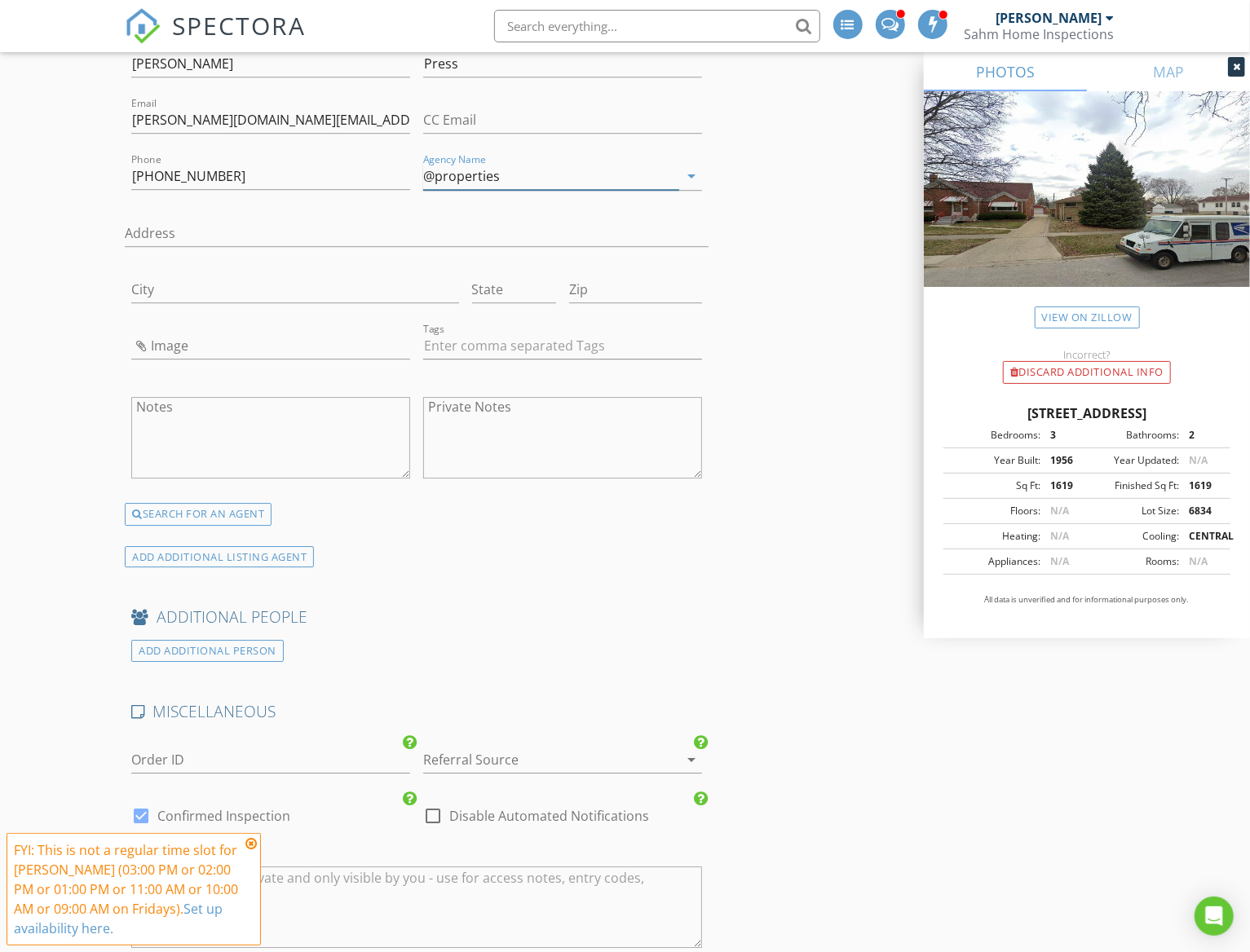
type input "@properties"
click at [248, 838] on icon at bounding box center [251, 843] width 12 height 13
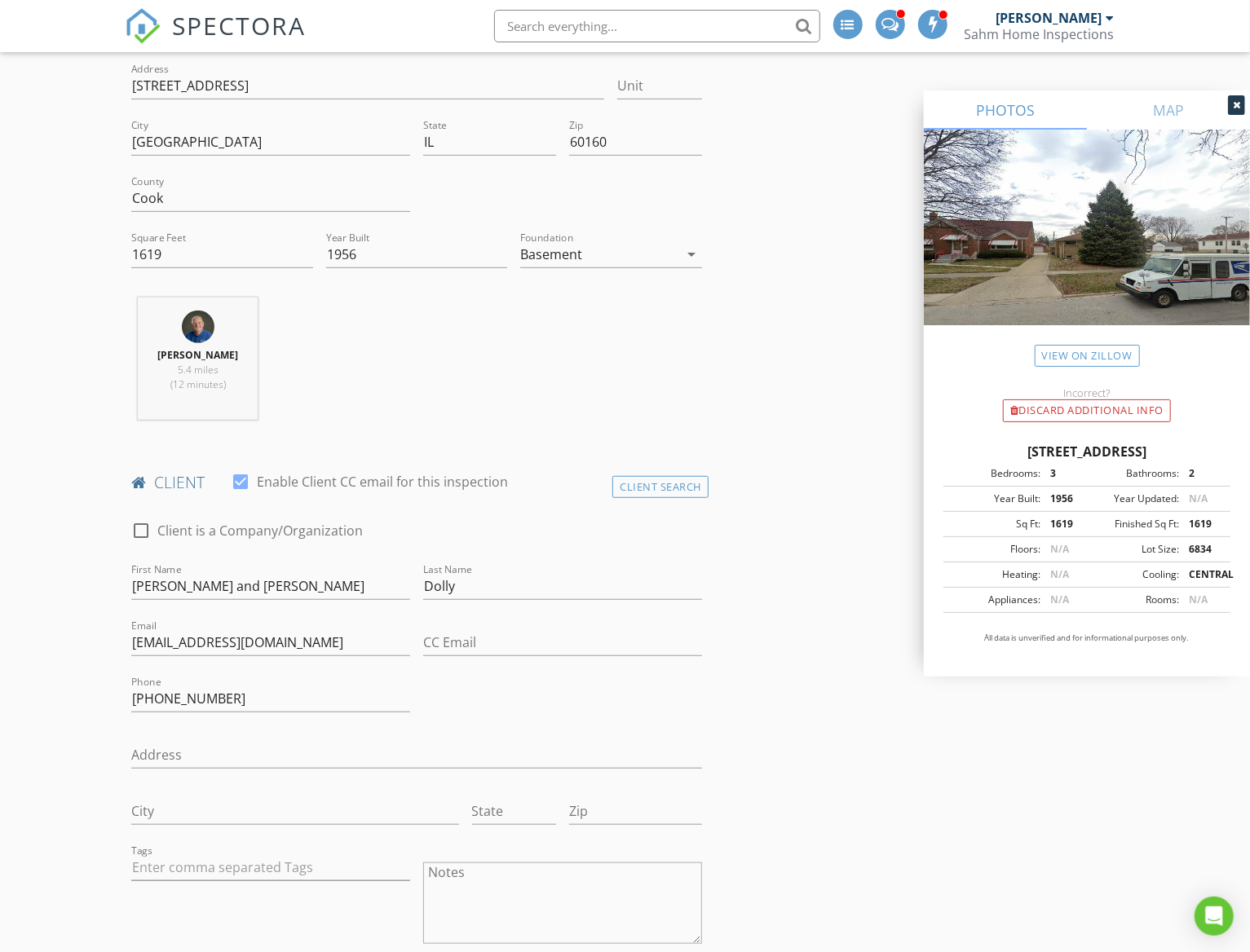
scroll to position [0, 0]
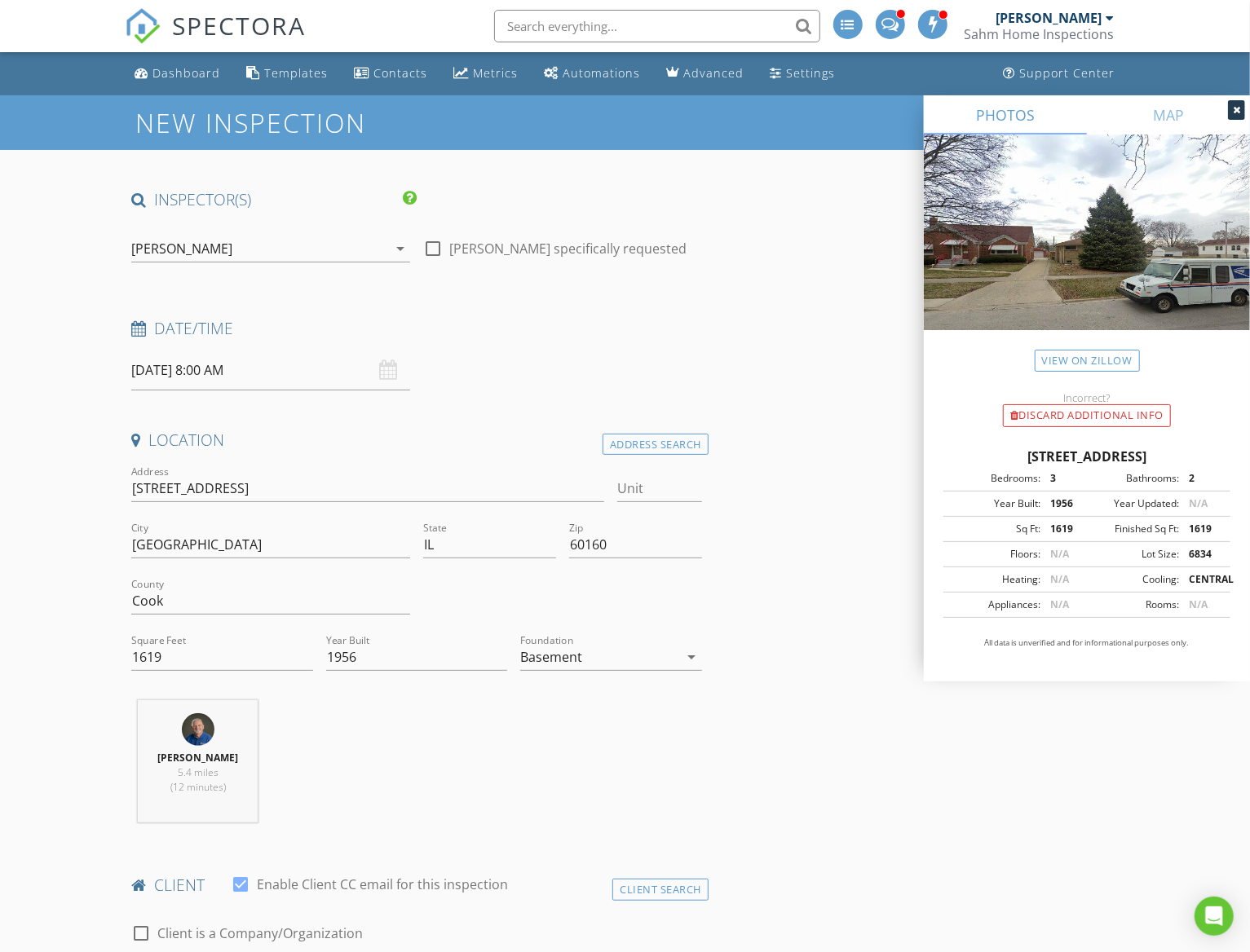
click at [230, 377] on input "08/29/2025 8:00 AM" at bounding box center [271, 370] width 279 height 40
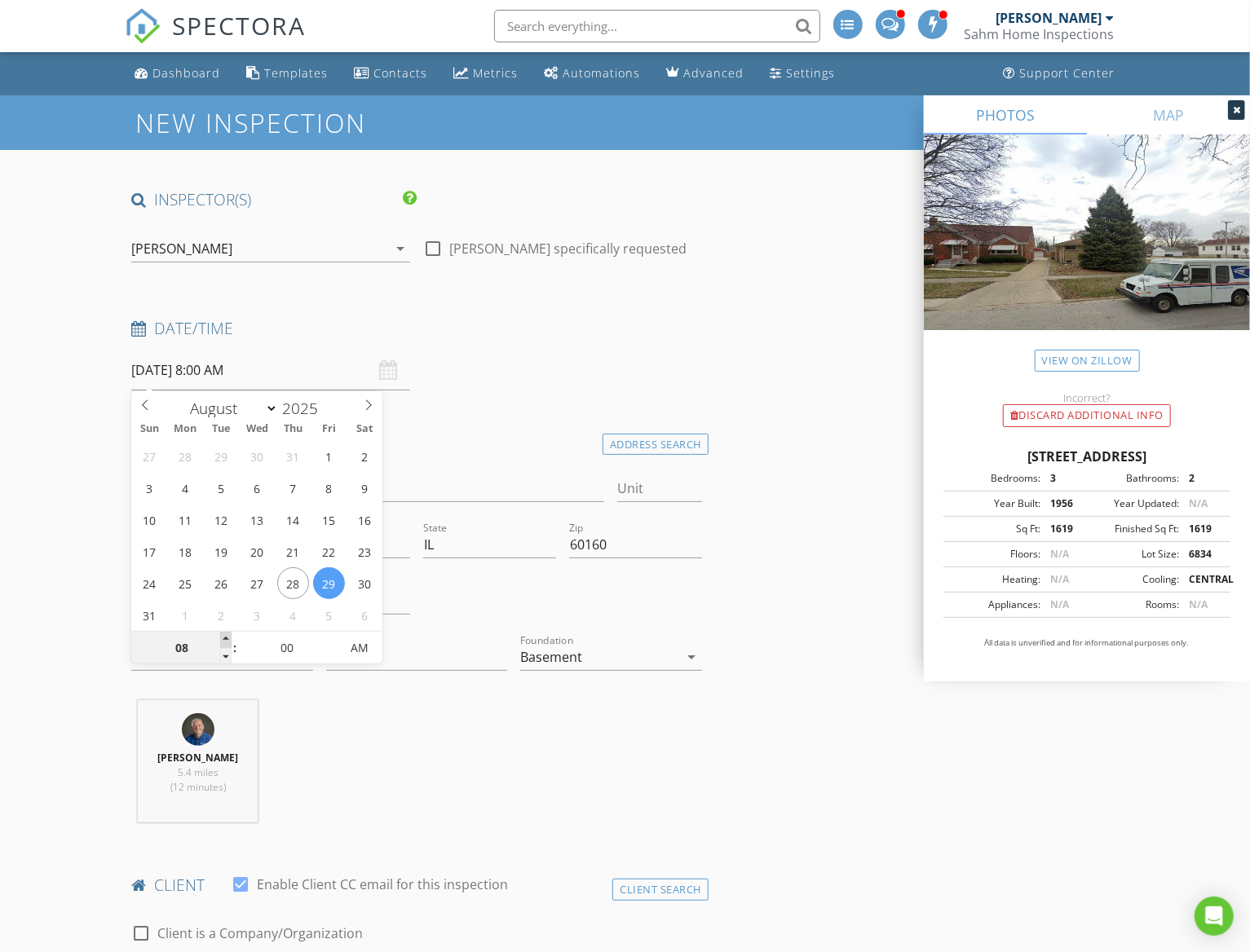
type input "09"
type input "08/29/2025 9:00 AM"
click at [226, 633] on span at bounding box center [226, 640] width 12 height 16
type input "10"
type input "08/29/2025 10:00 AM"
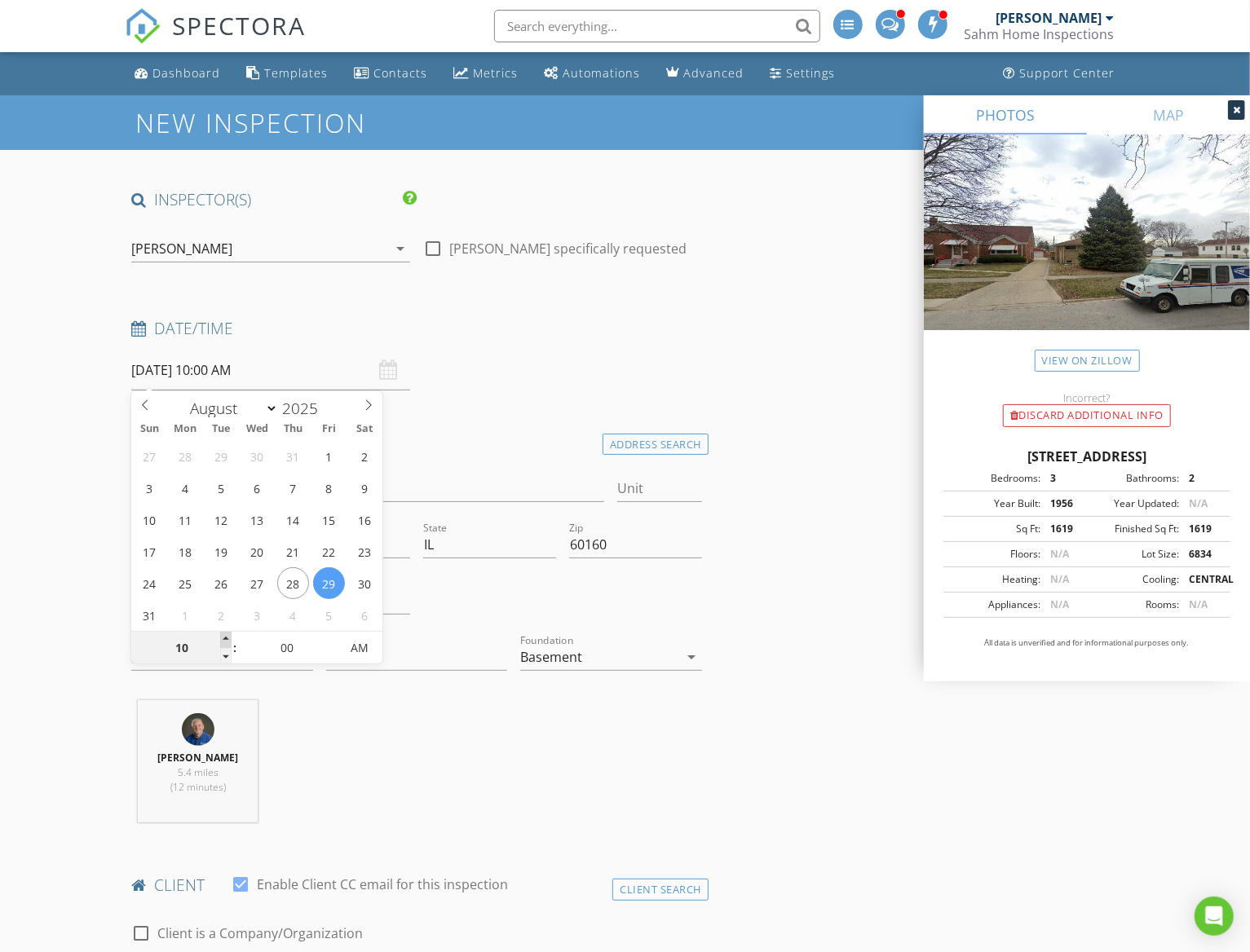
click at [226, 633] on span at bounding box center [226, 640] width 12 height 16
type input "11"
type input "08/29/2025 11:00 AM"
click at [226, 633] on span at bounding box center [226, 640] width 12 height 16
type input "12"
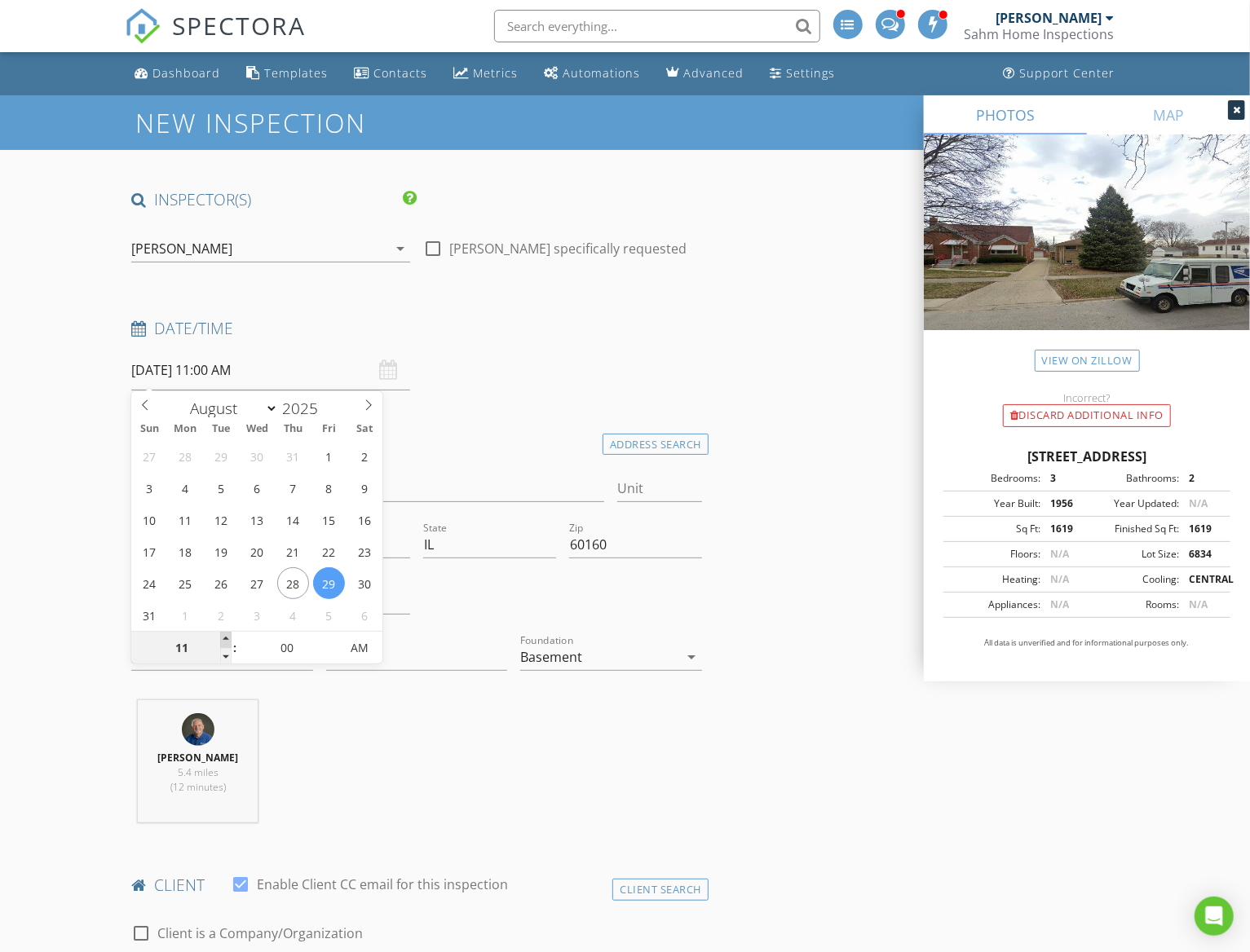
type input "08/29/2025 12:00 PM"
click at [226, 633] on span at bounding box center [226, 640] width 12 height 16
type input "01"
type input "08/29/2025 1:00 PM"
click at [226, 633] on span at bounding box center [226, 640] width 12 height 16
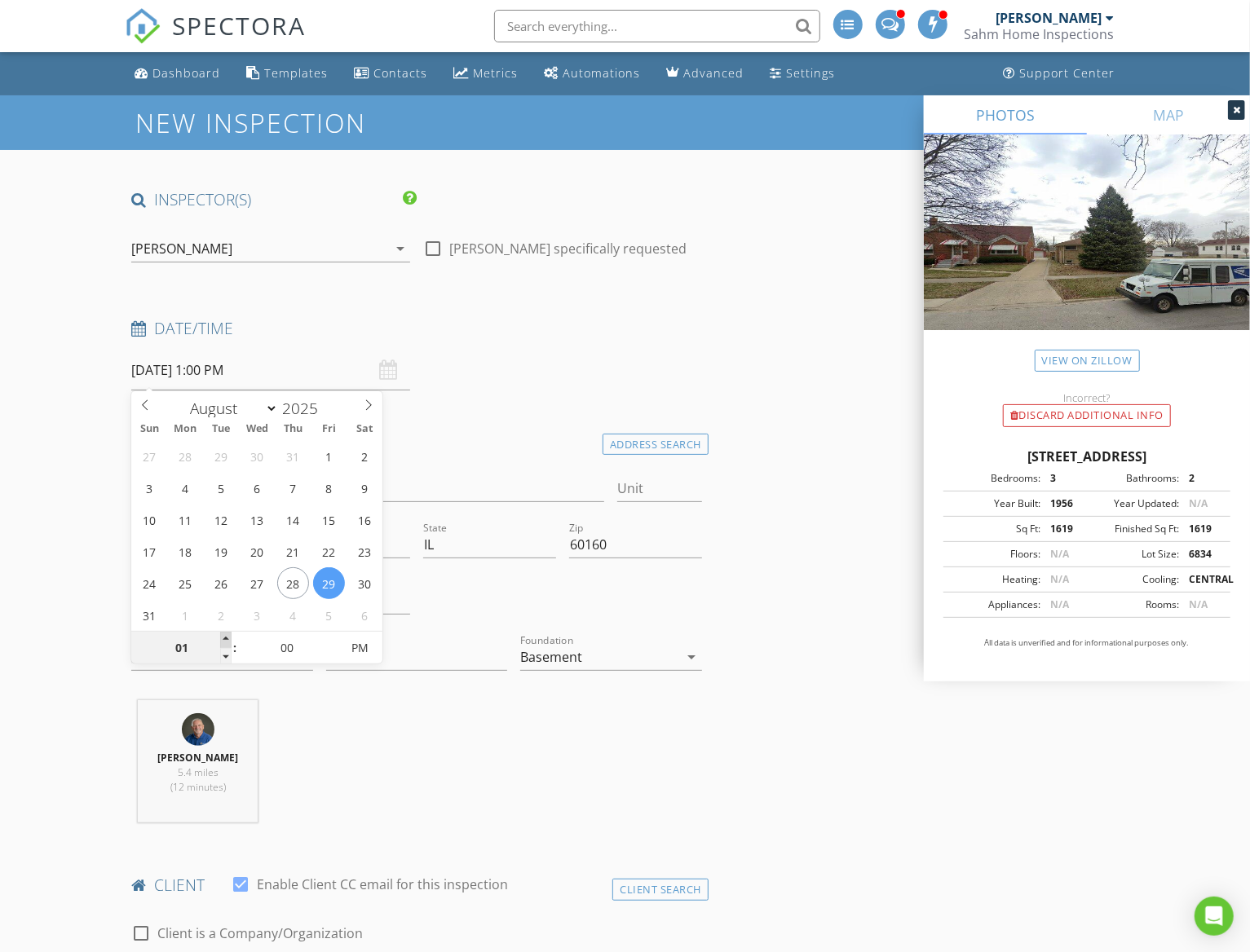
type input "02"
type input "08/29/2025 2:00 PM"
click at [226, 633] on span at bounding box center [226, 640] width 12 height 16
type input "03"
type input "08/29/2025 3:00 PM"
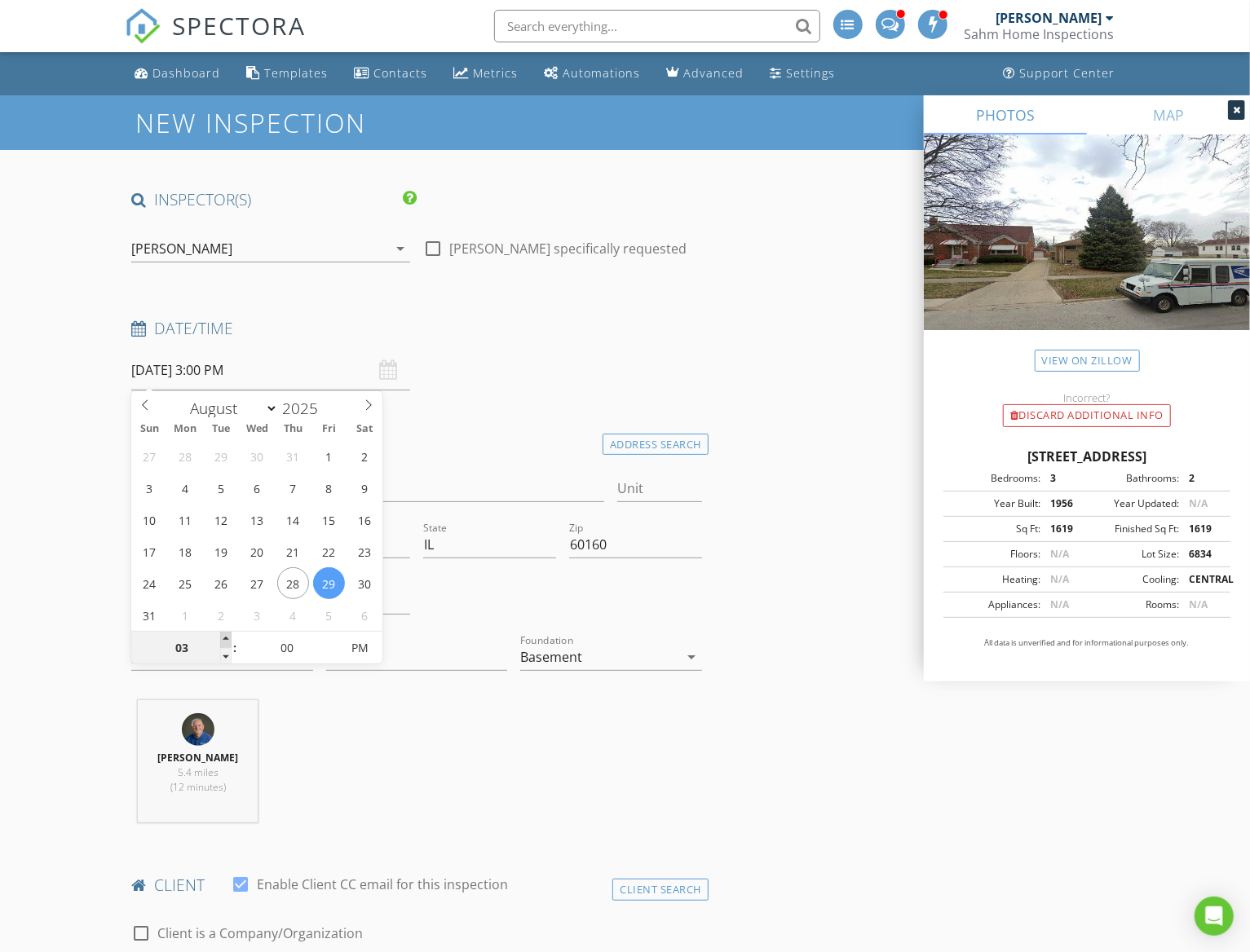
click at [226, 633] on span at bounding box center [226, 640] width 12 height 16
click at [290, 640] on input "00" at bounding box center [287, 650] width 100 height 33
type input "05"
type input "08/29/2025 3:05 PM"
click at [334, 637] on span at bounding box center [332, 640] width 12 height 16
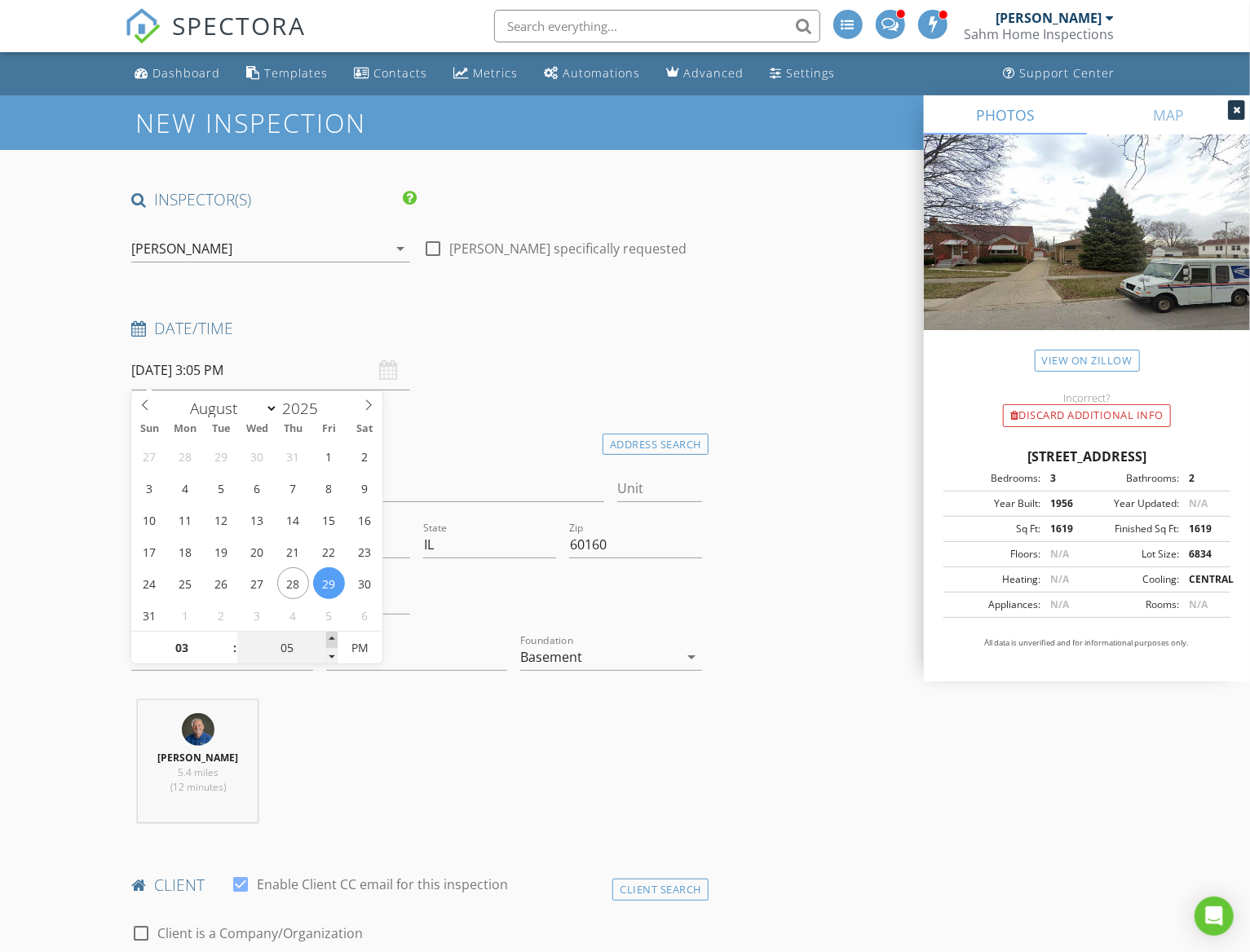
type input "10"
type input "08/29/2025 3:10 PM"
click at [334, 637] on span at bounding box center [332, 640] width 12 height 16
type input "15"
type input "08/29/2025 3:15 PM"
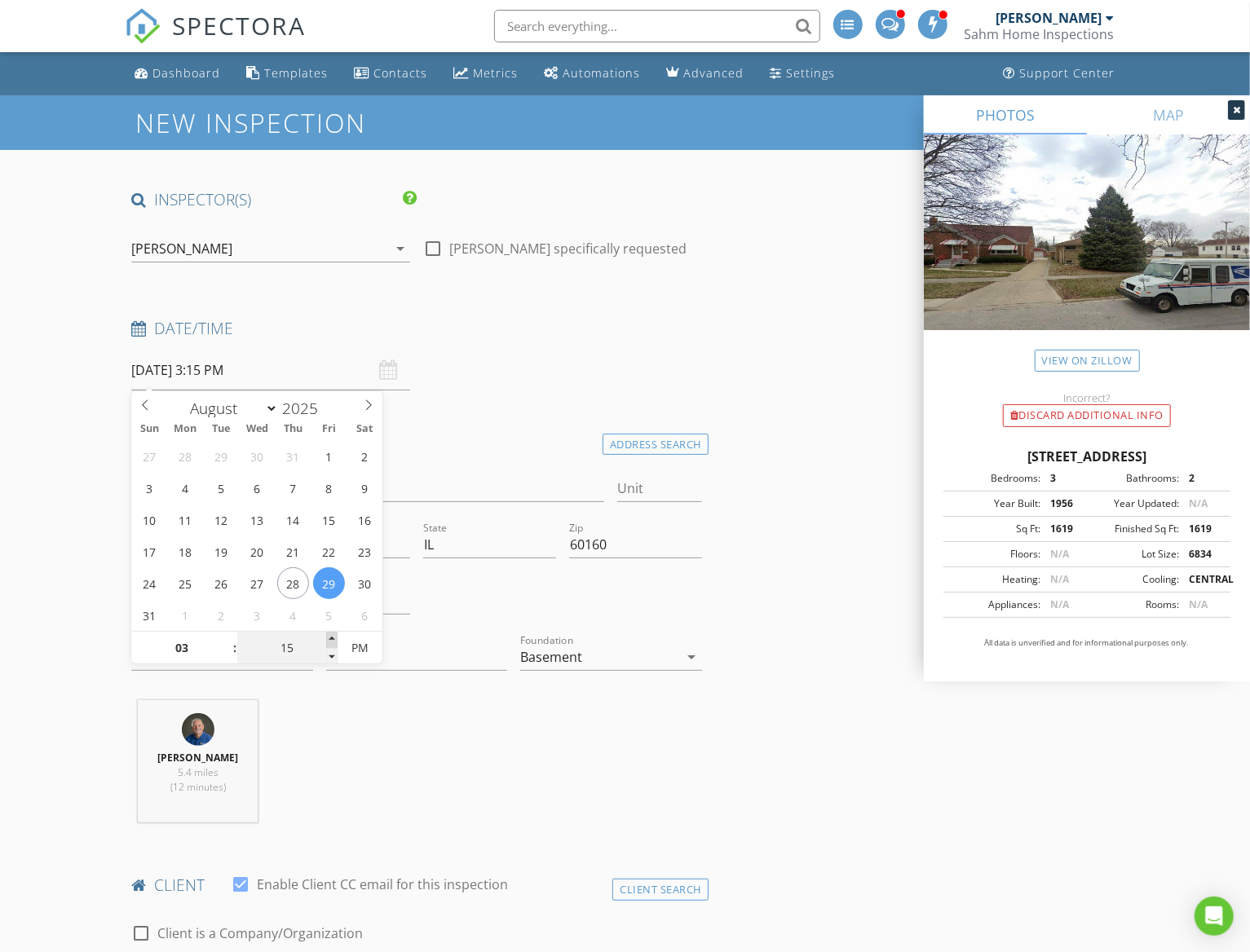
click at [334, 637] on span at bounding box center [332, 640] width 12 height 16
type input "20"
type input "08/29/2025 3:20 PM"
click at [334, 637] on span at bounding box center [332, 640] width 12 height 16
type input "25"
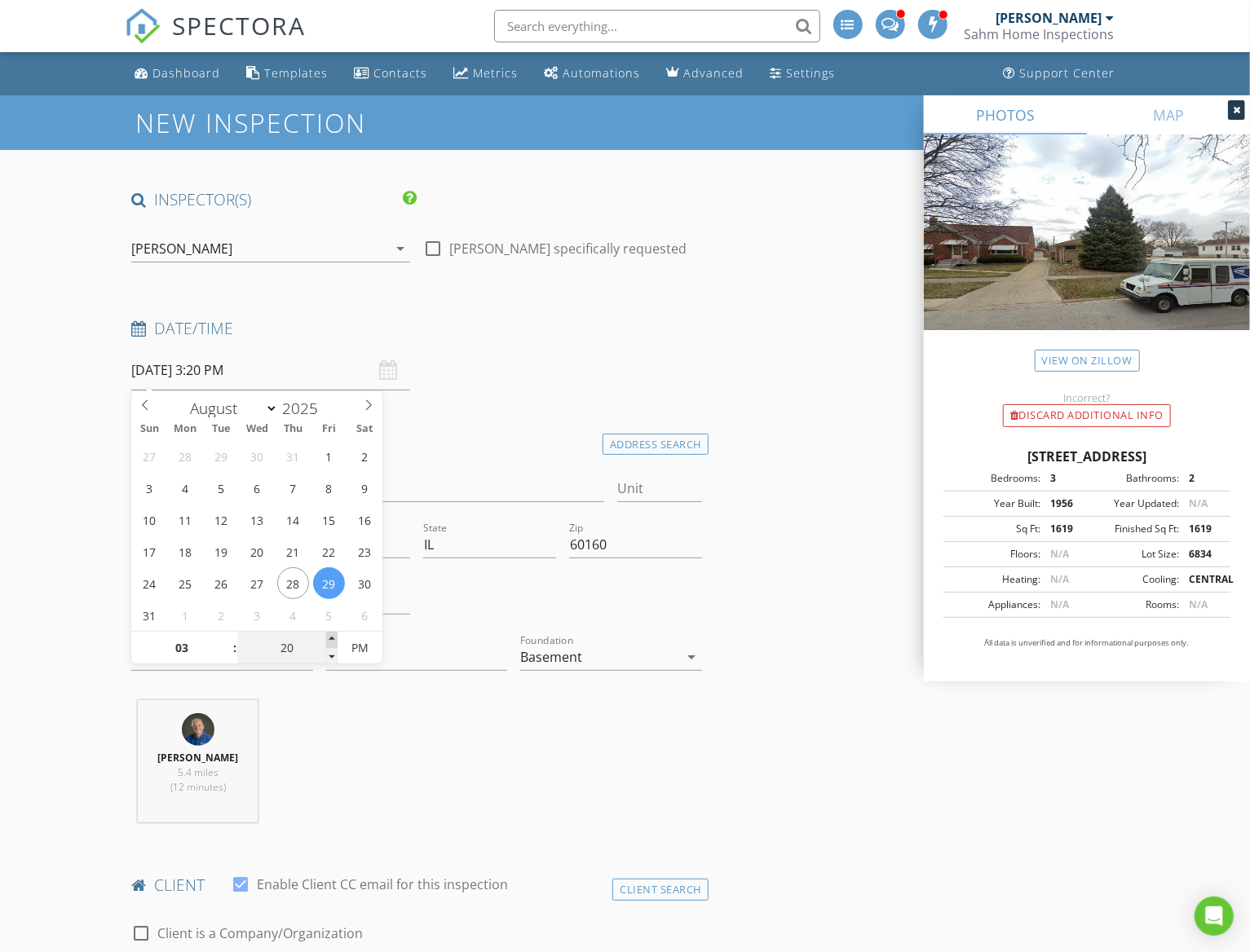
type input "08/29/2025 3:25 PM"
click at [334, 637] on span at bounding box center [332, 640] width 12 height 16
type input "30"
type input "[DATE] 3:30 PM"
click at [334, 637] on span at bounding box center [332, 640] width 12 height 16
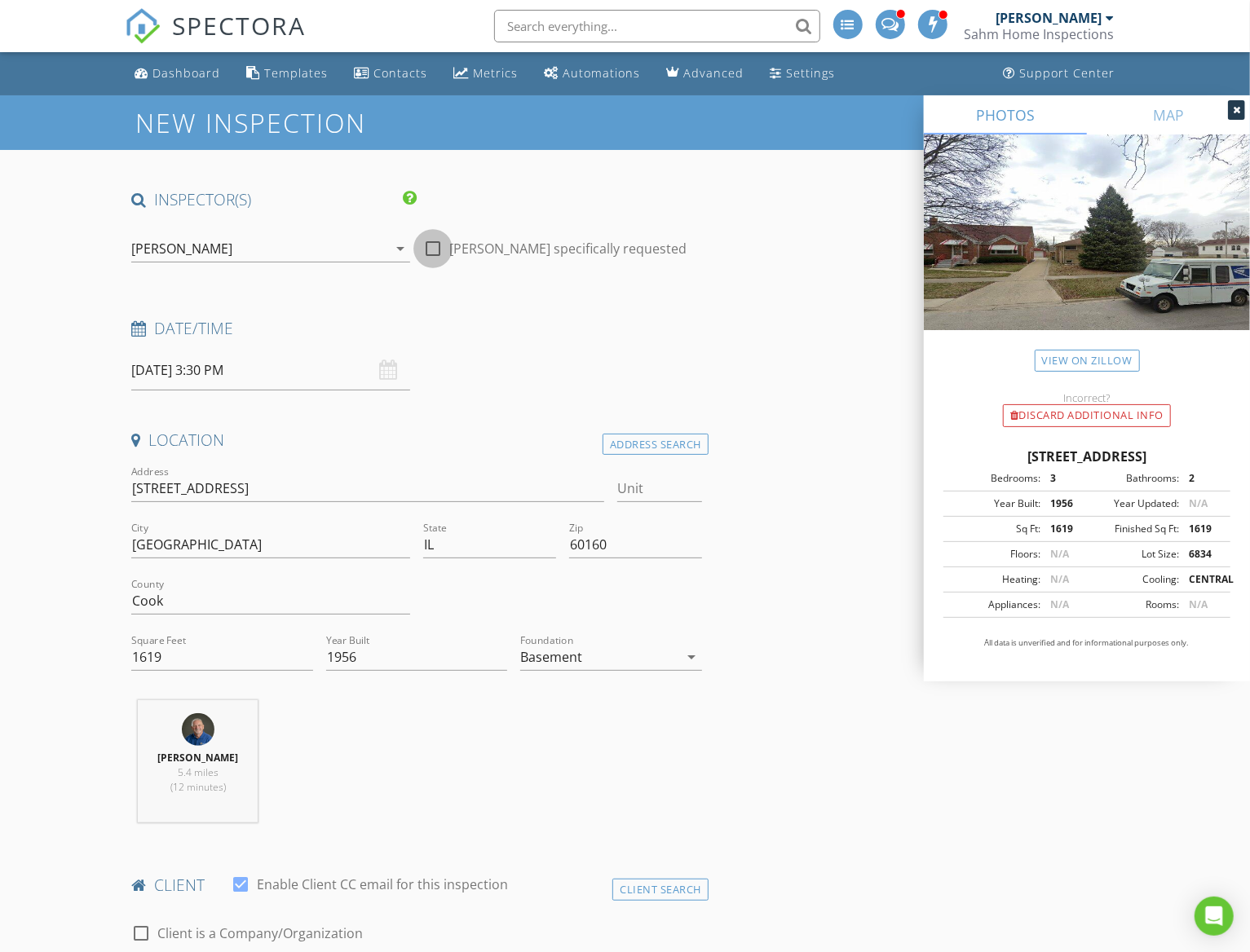
click at [435, 248] on div at bounding box center [433, 248] width 28 height 28
checkbox input "true"
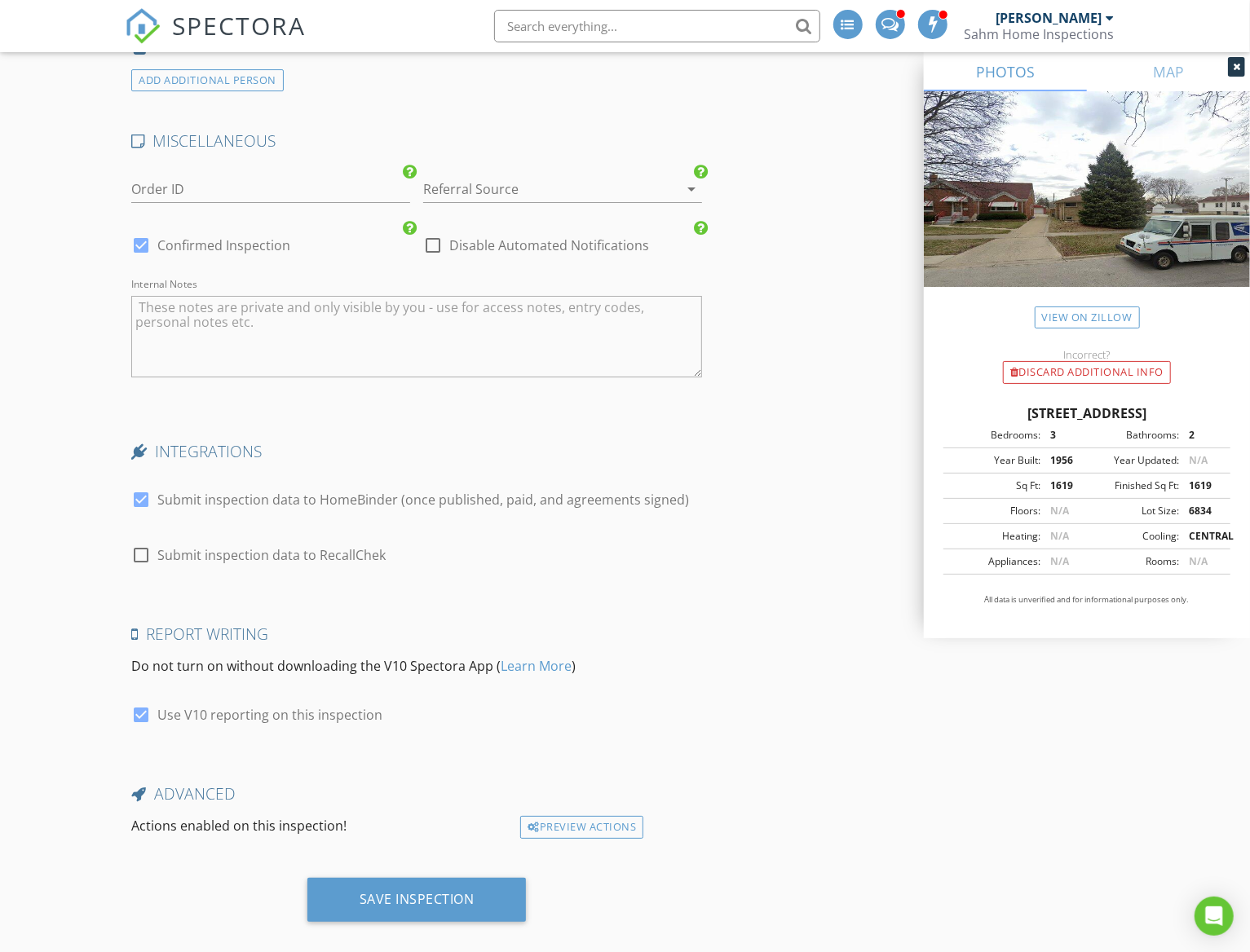
scroll to position [3426, 0]
click at [447, 889] on div "Save Inspection" at bounding box center [417, 897] width 115 height 16
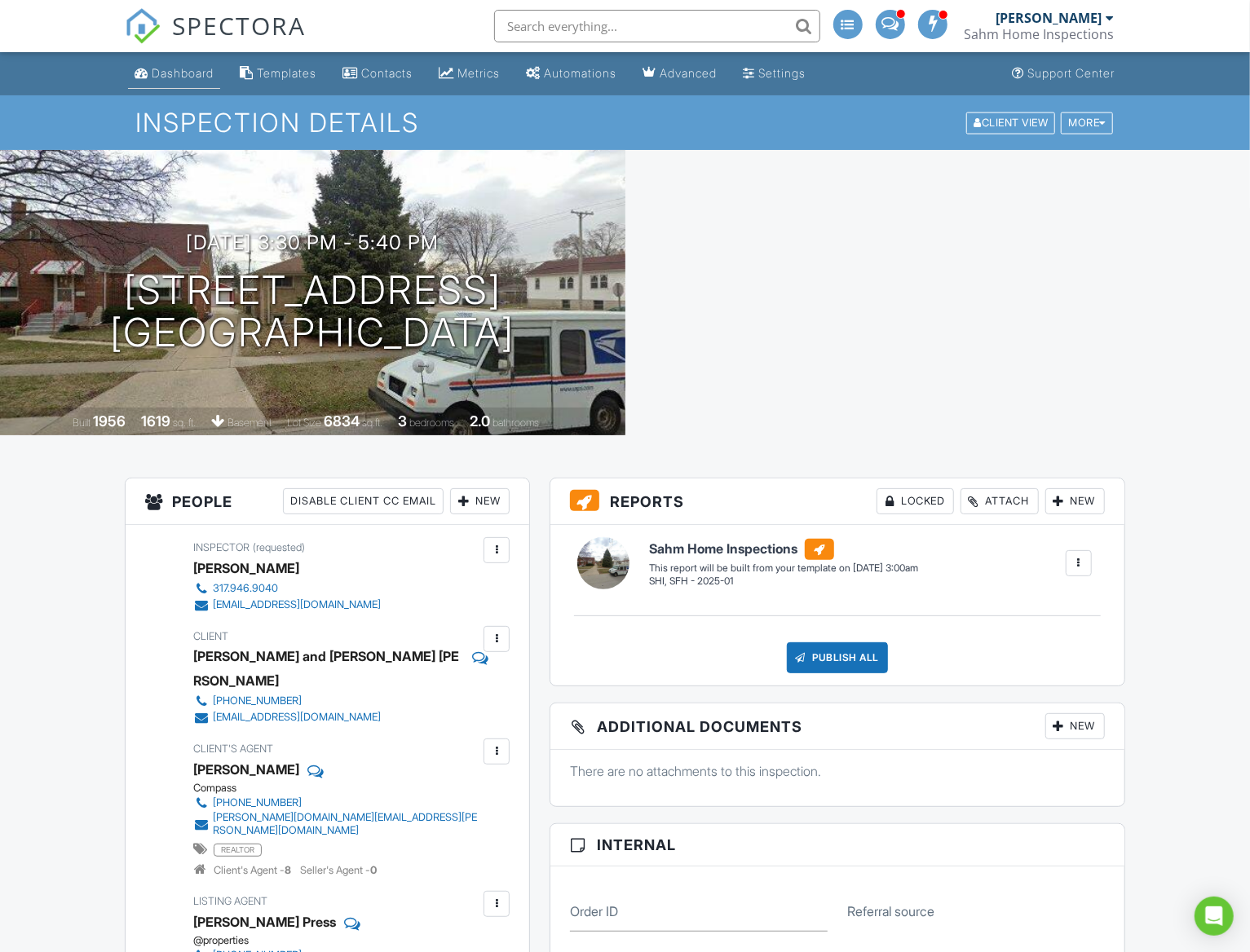
click at [188, 75] on div "Dashboard" at bounding box center [182, 73] width 62 height 14
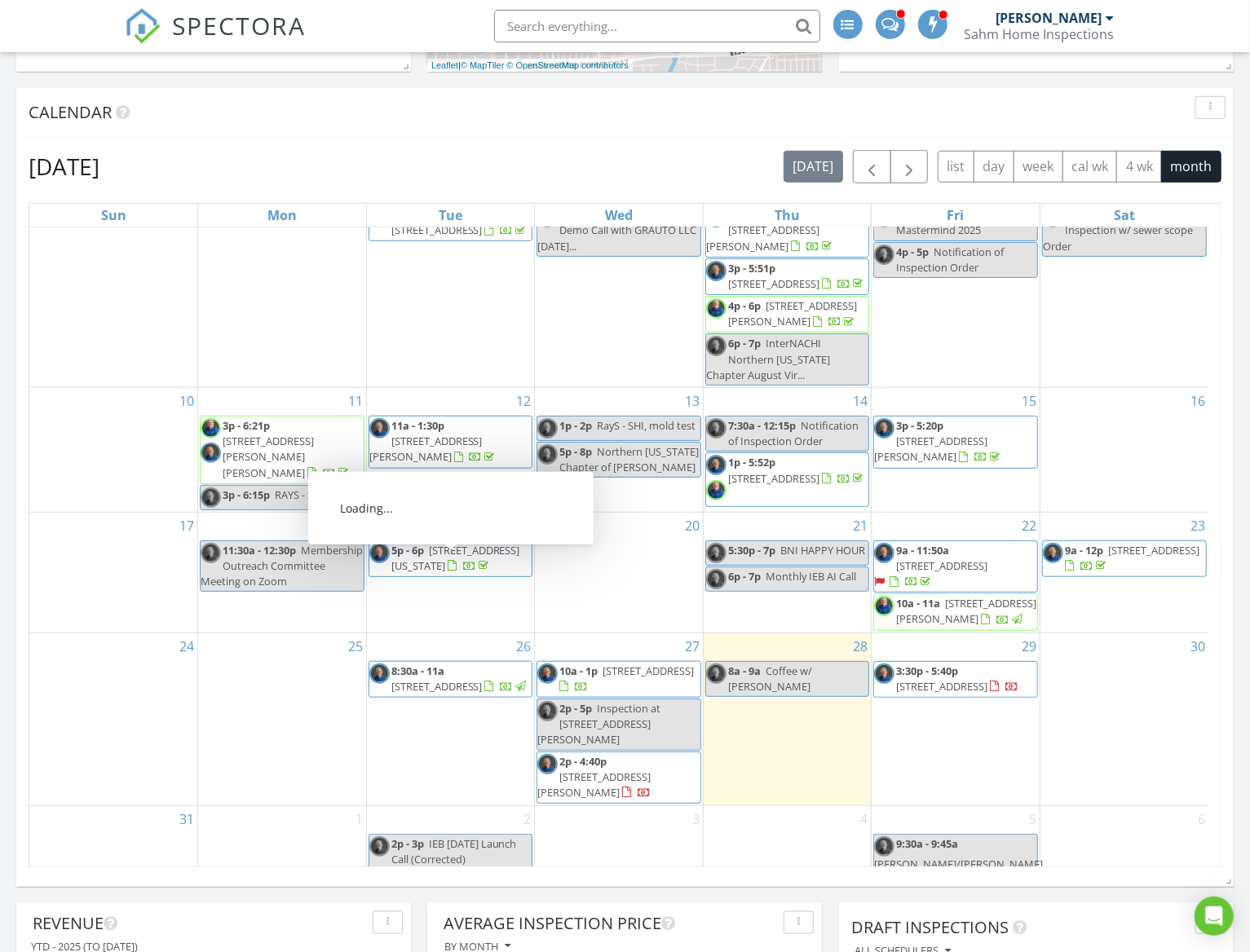
scroll to position [652, 0]
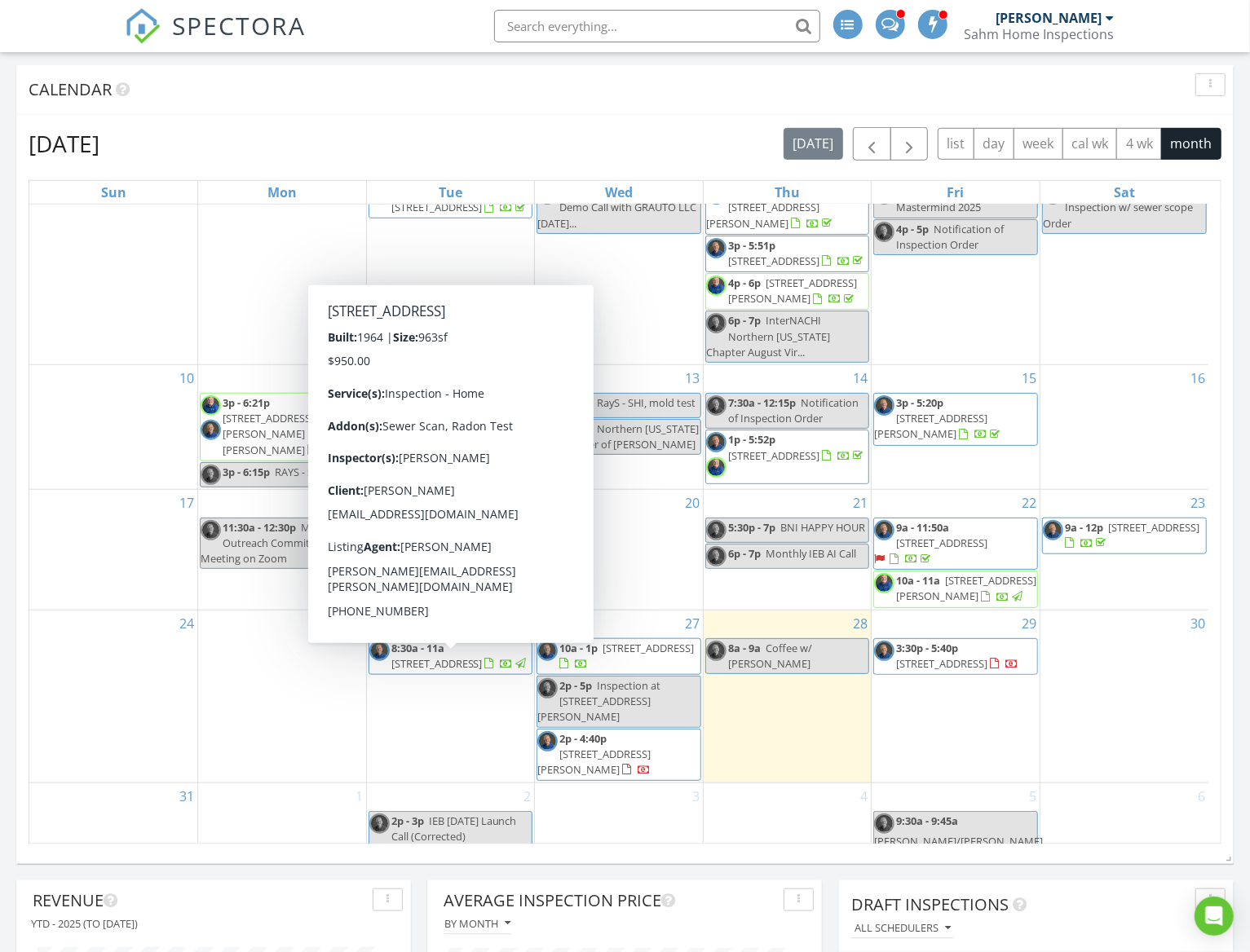
click at [454, 665] on span "[STREET_ADDRESS]" at bounding box center [437, 663] width 91 height 15
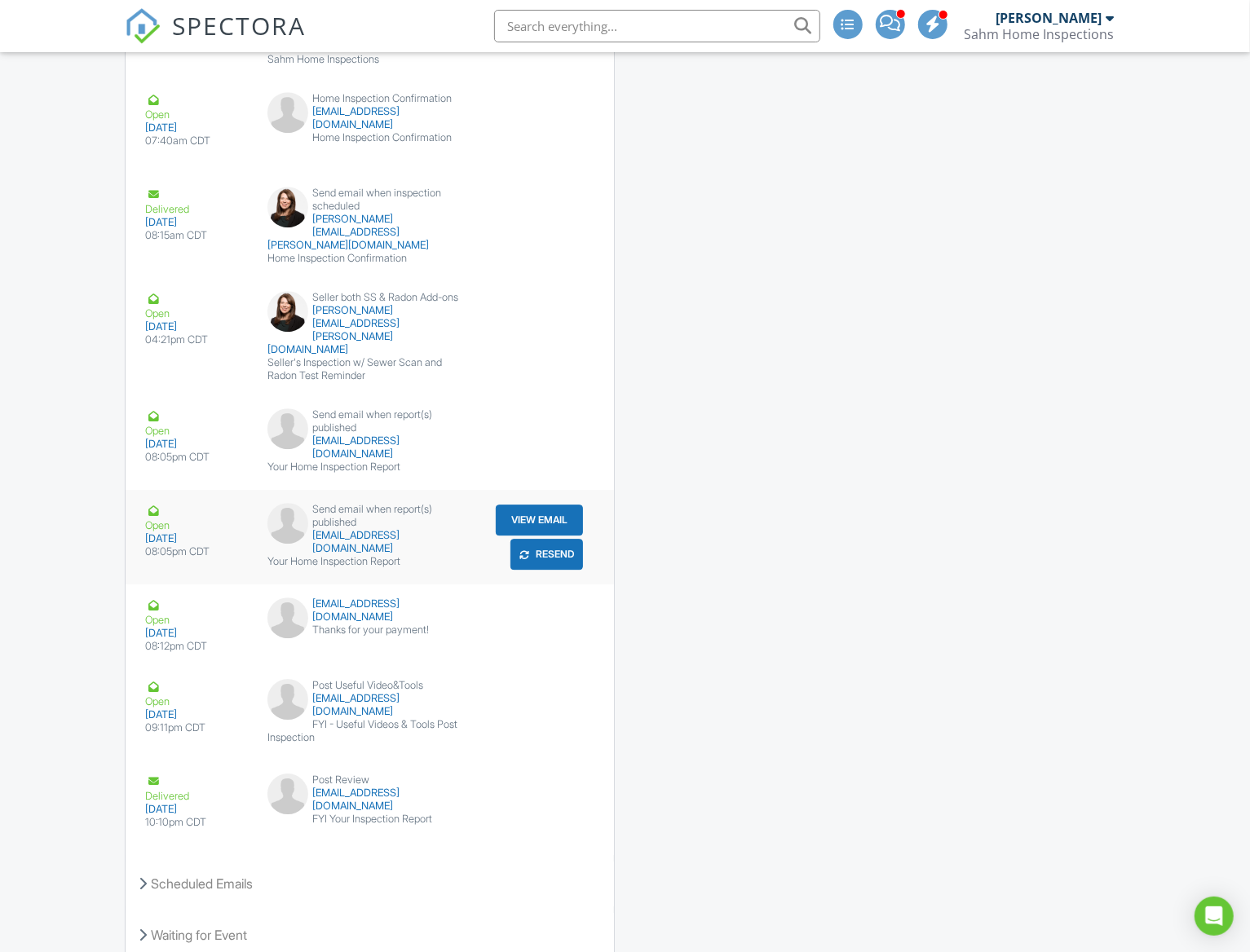
scroll to position [2654, 0]
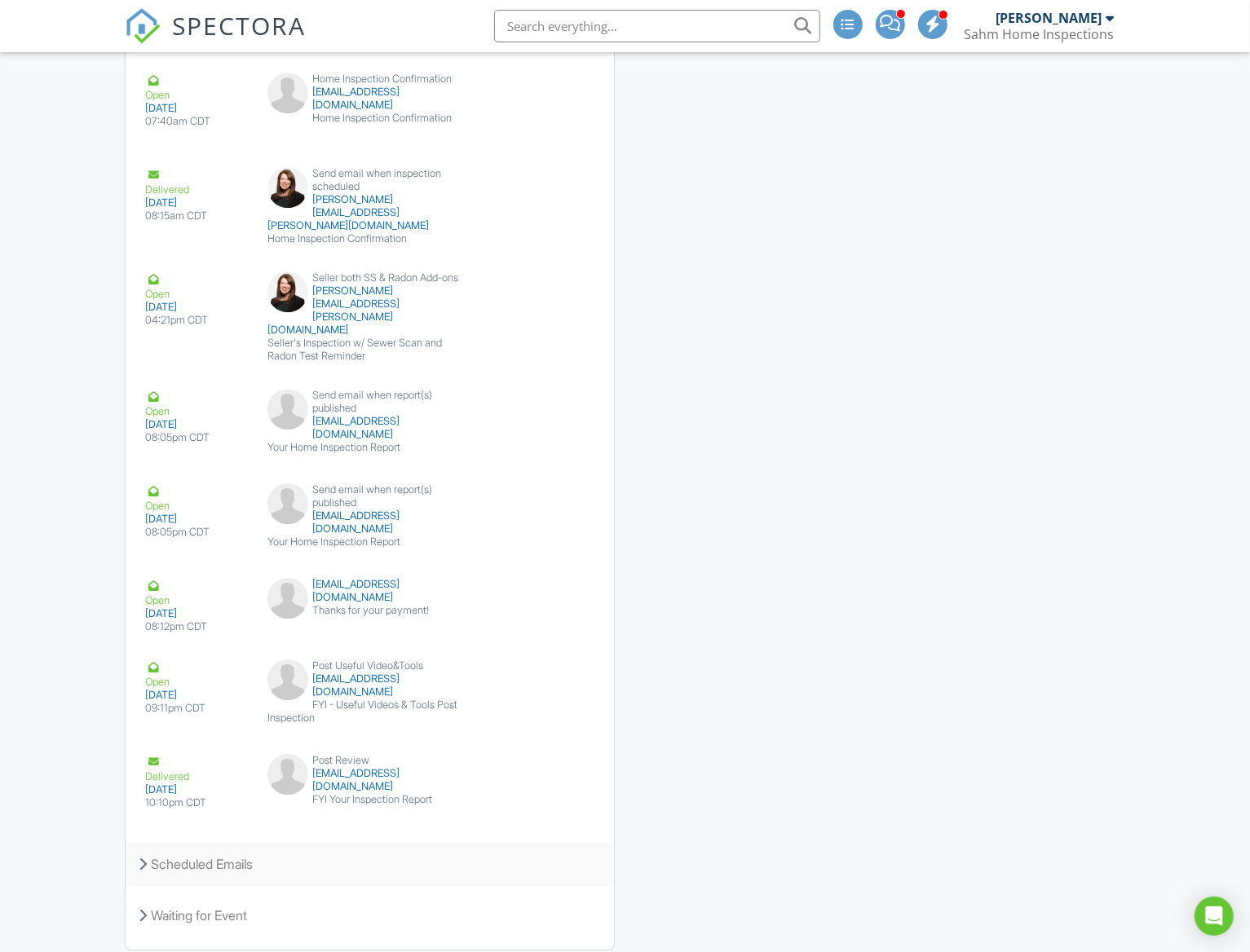
click at [243, 842] on div "Scheduled Emails" at bounding box center [370, 864] width 489 height 44
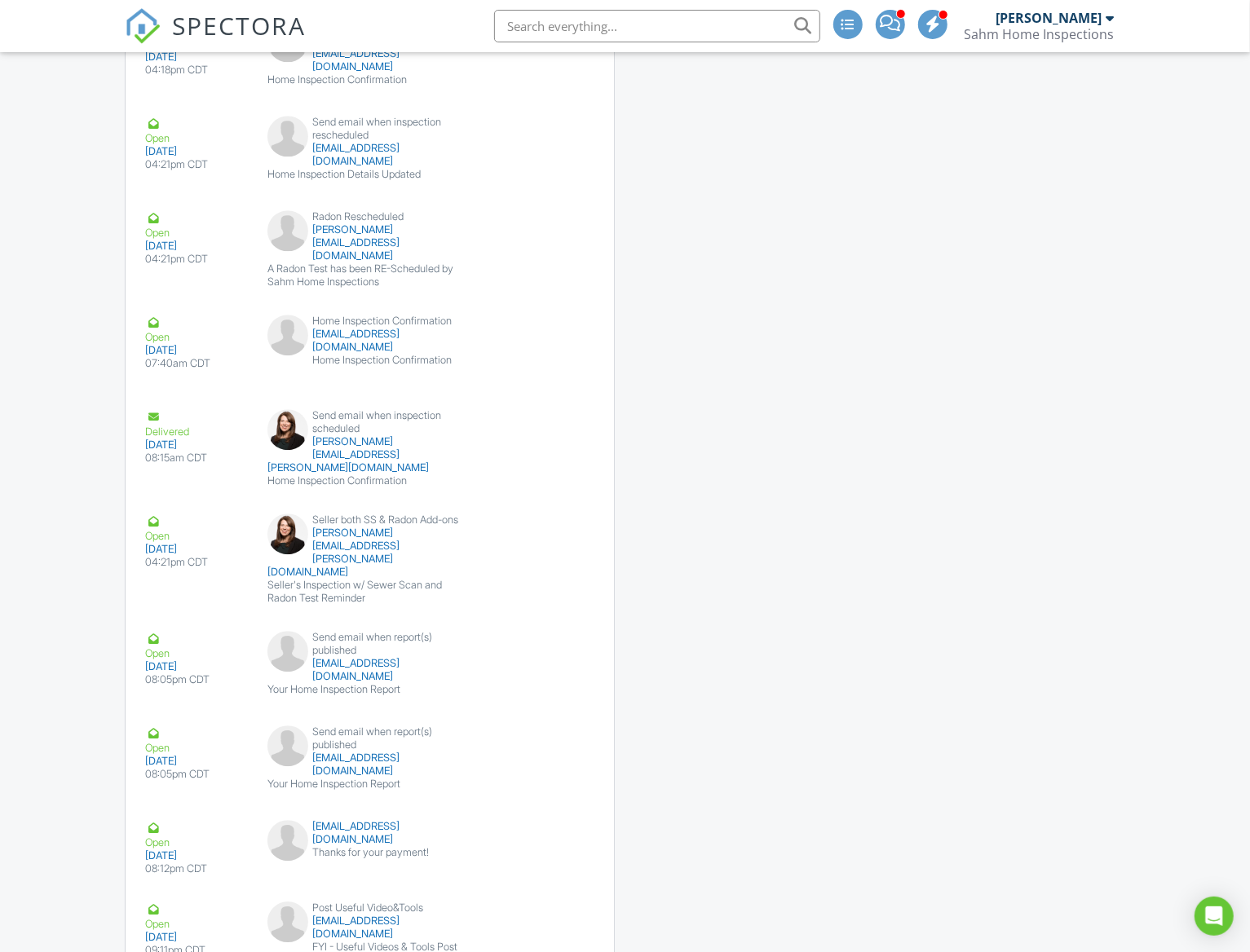
scroll to position [2341, 0]
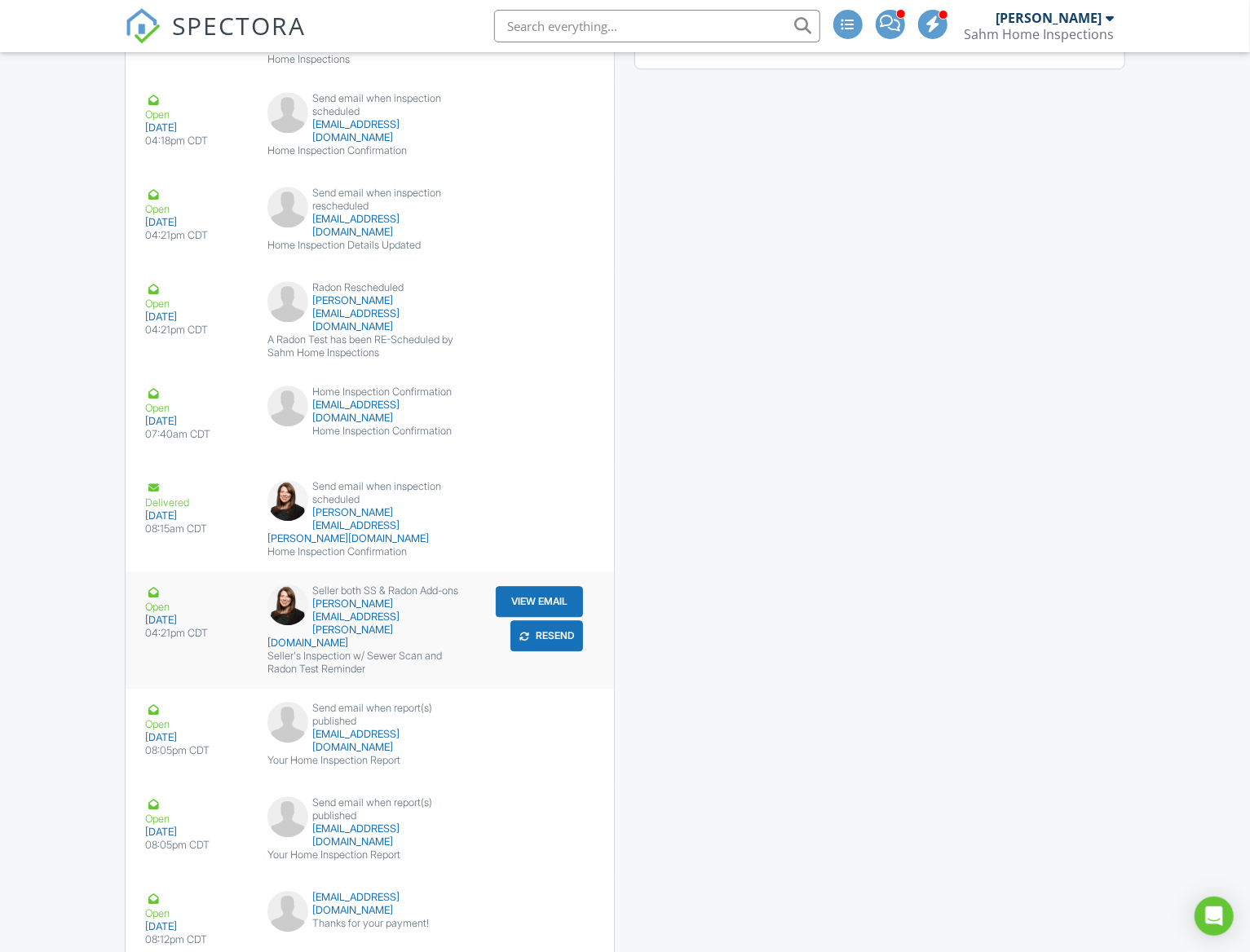
click at [521, 587] on button "View Email" at bounding box center [539, 602] width 87 height 31
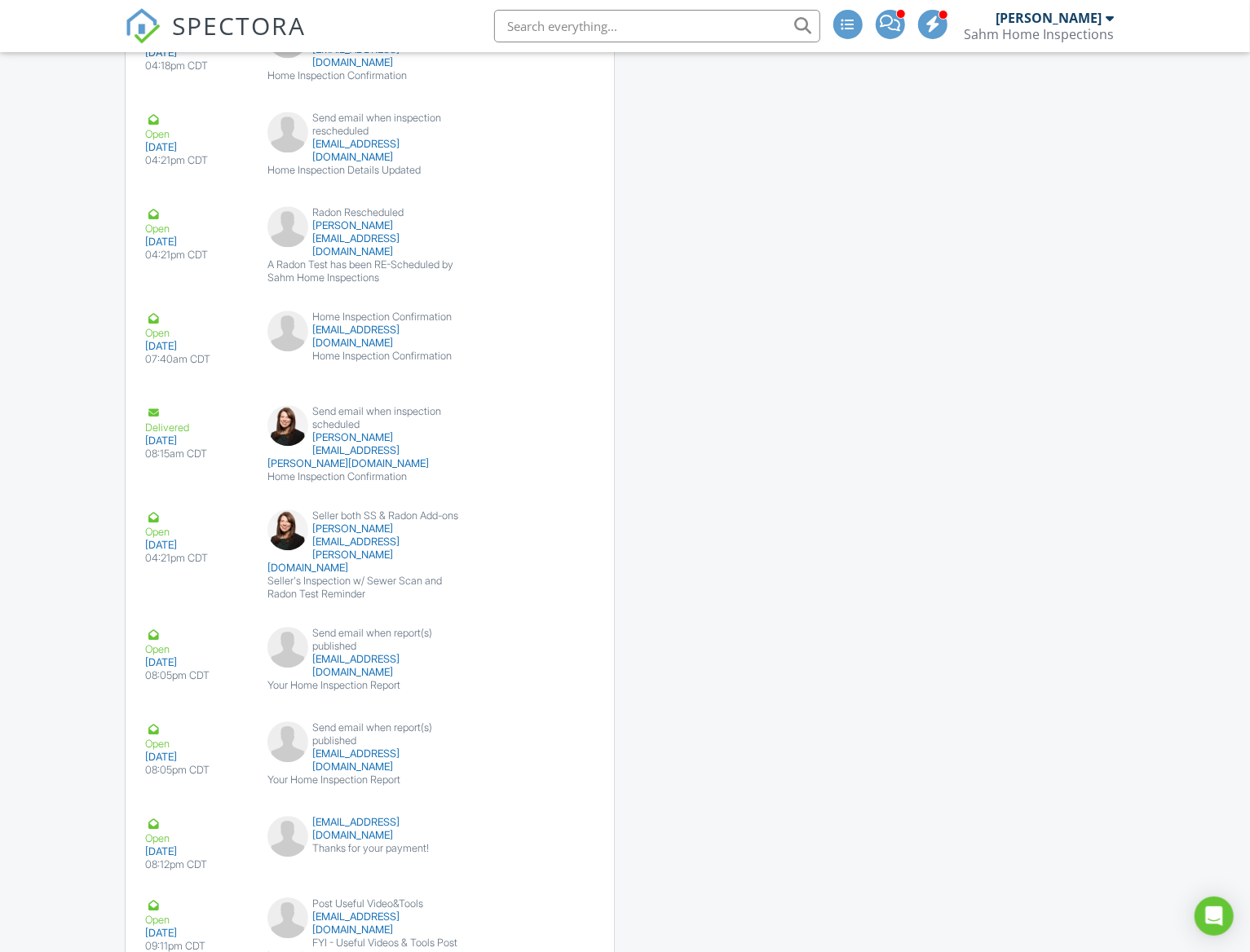
scroll to position [2423, 0]
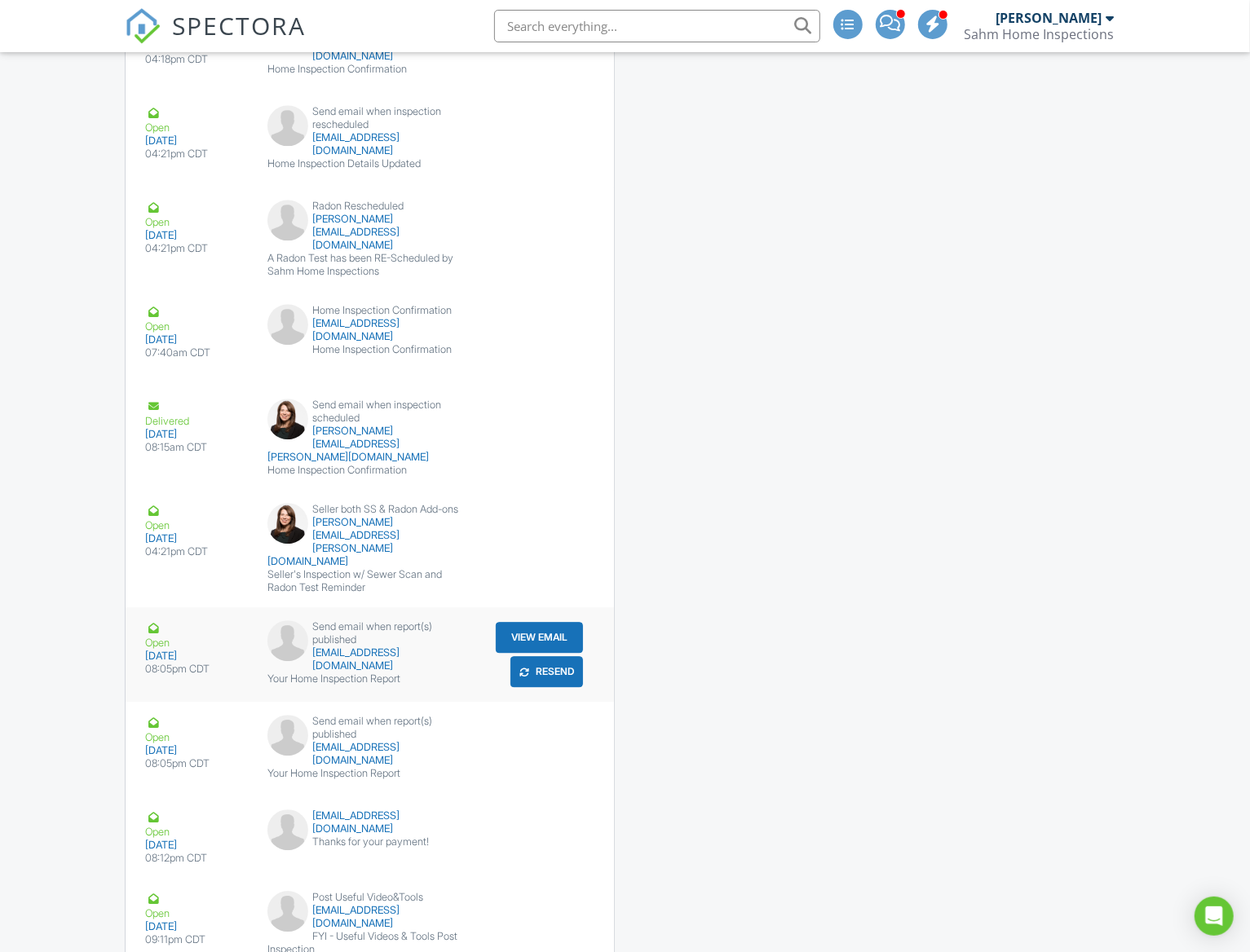
click at [511, 622] on button "View Email" at bounding box center [539, 638] width 87 height 31
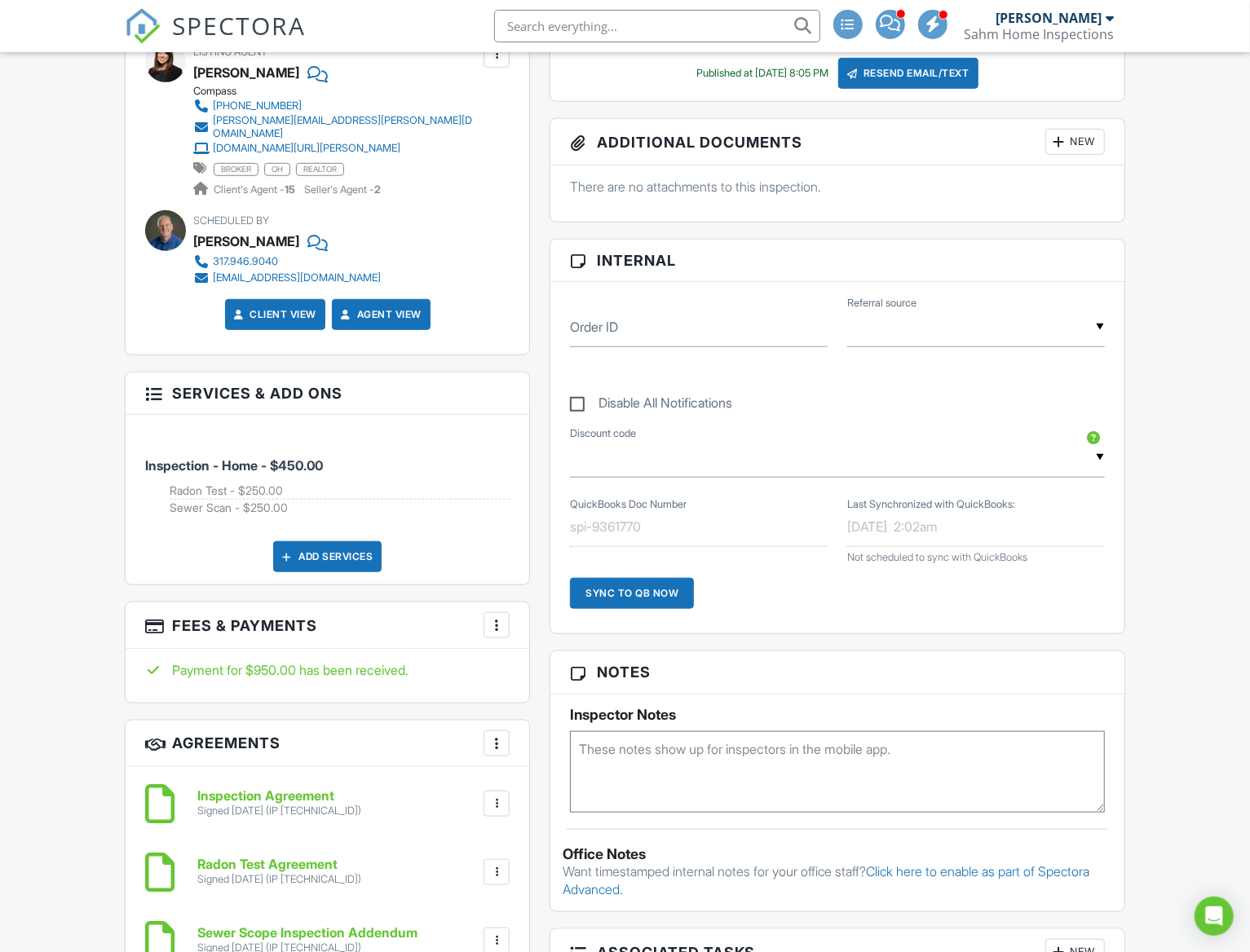
scroll to position [629, 0]
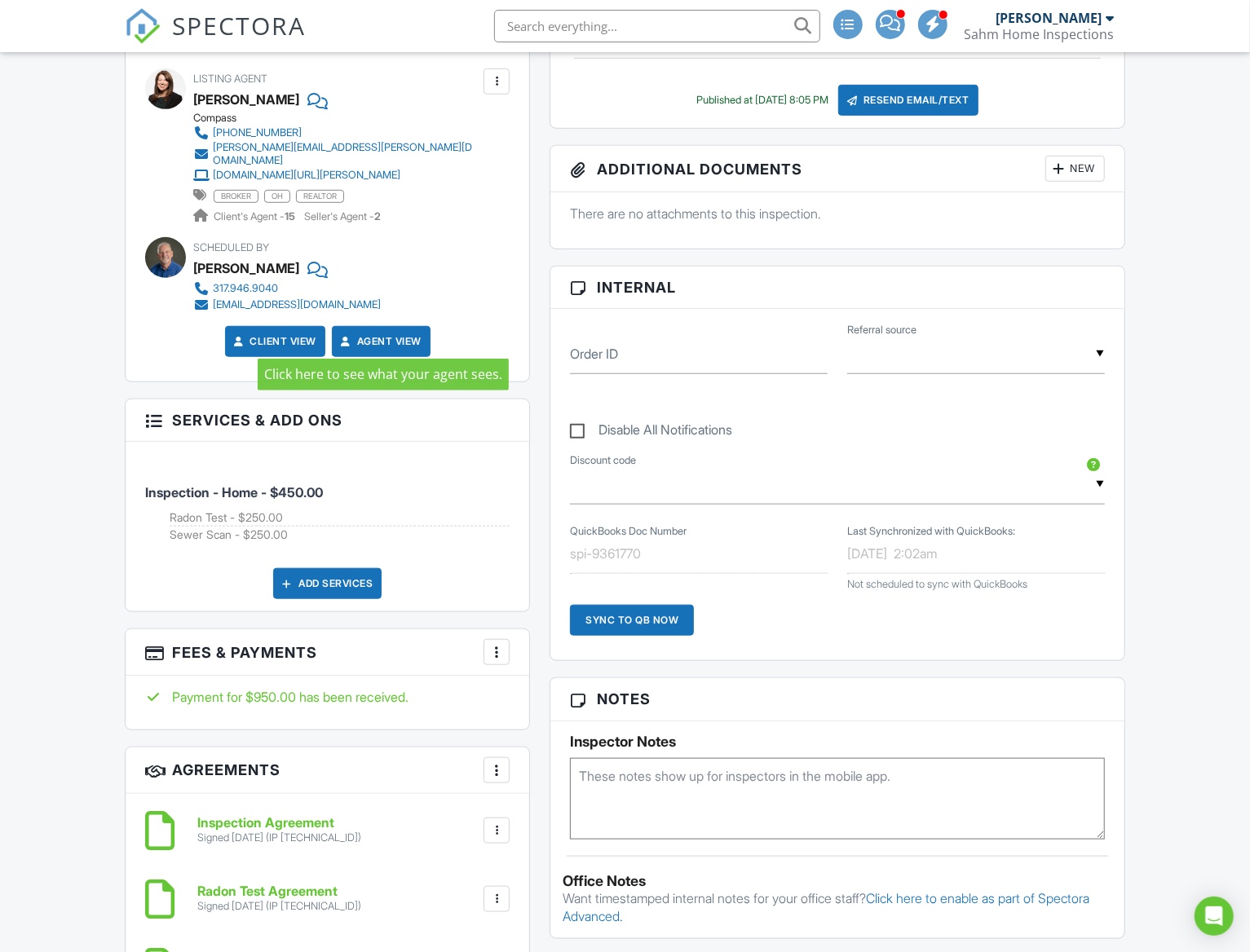
click at [392, 333] on link "Agent View" at bounding box center [379, 341] width 84 height 16
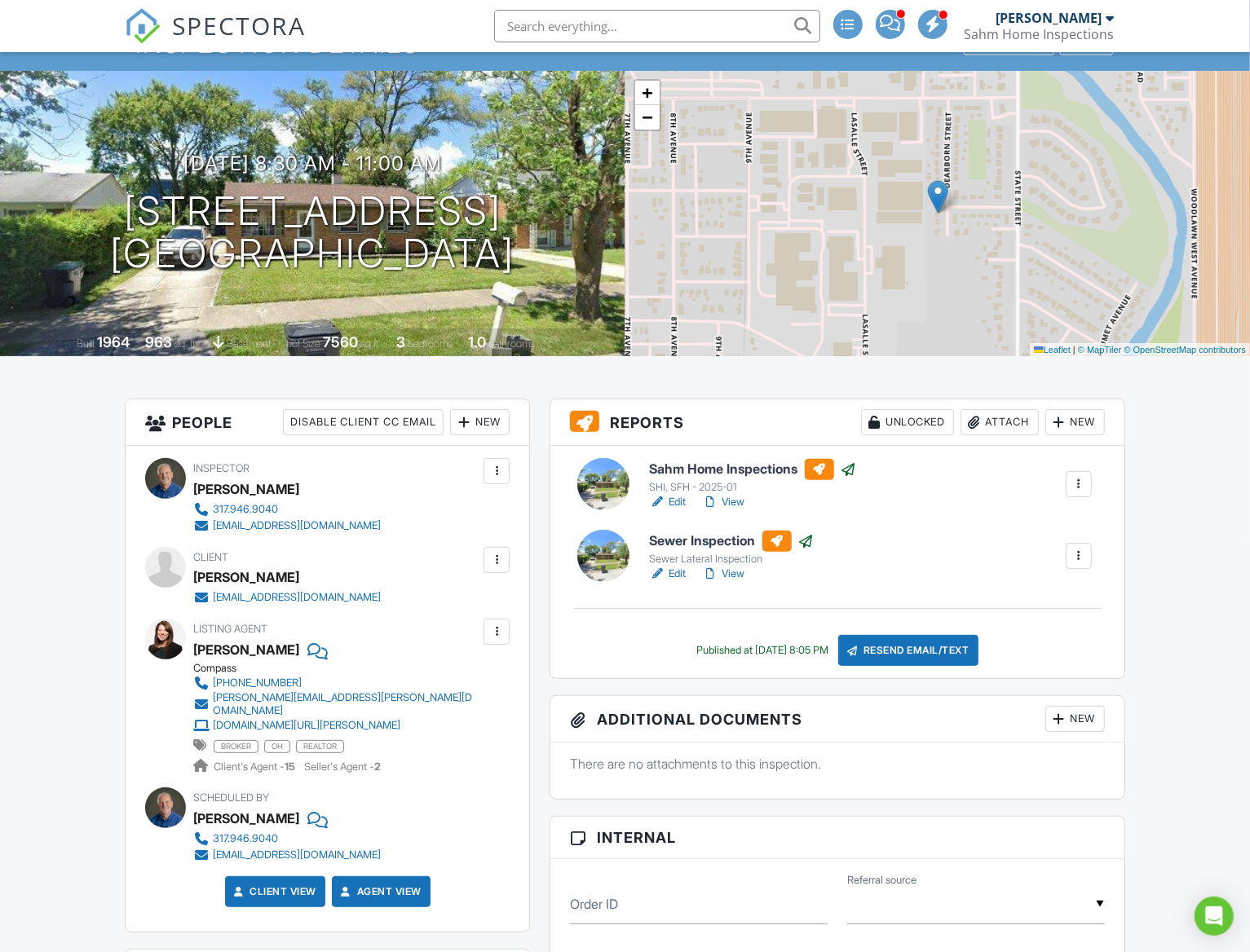
scroll to position [0, 0]
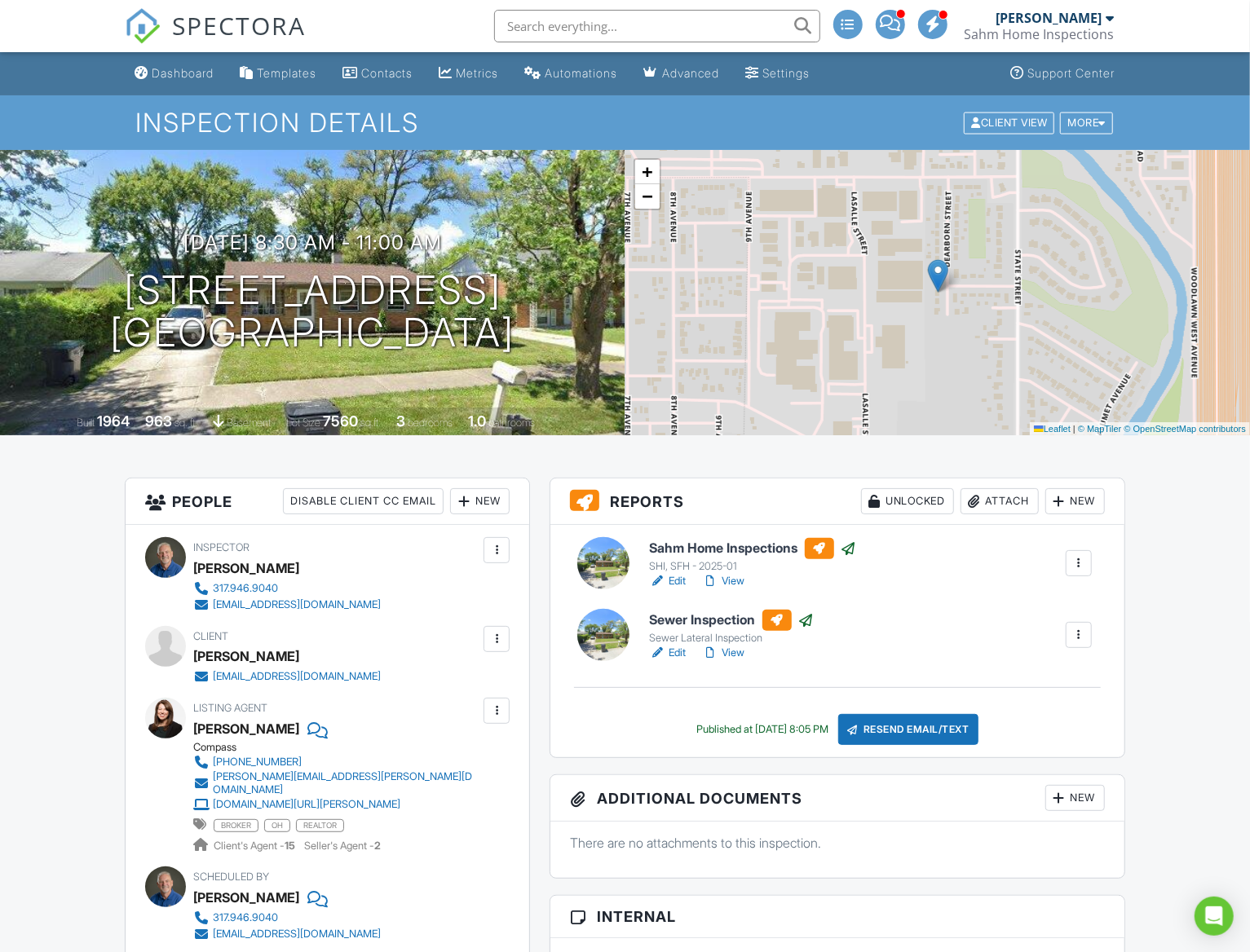
click at [174, 66] on div "Dashboard" at bounding box center [182, 73] width 62 height 14
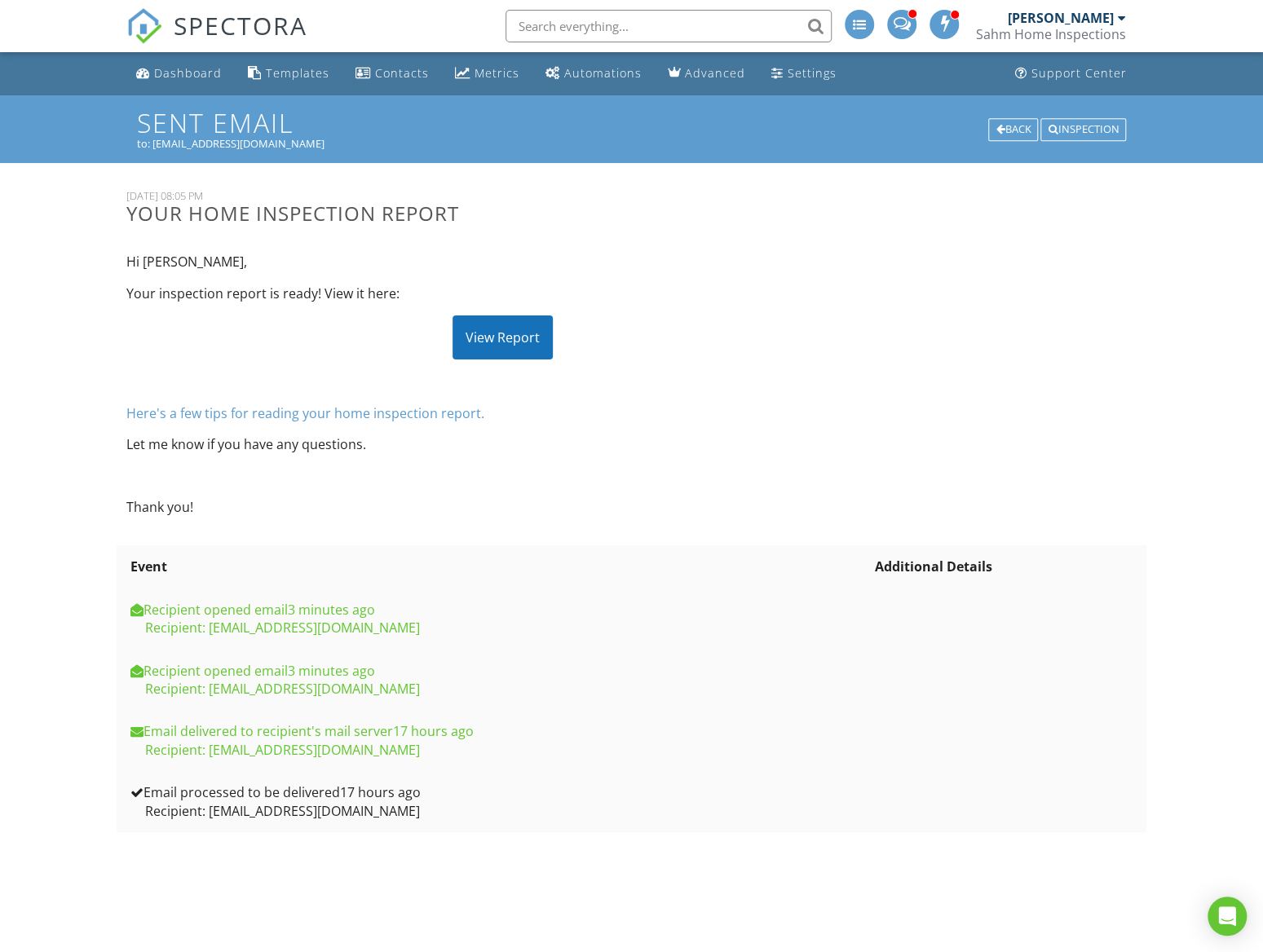
click at [492, 335] on div "View Report" at bounding box center [502, 336] width 100 height 44
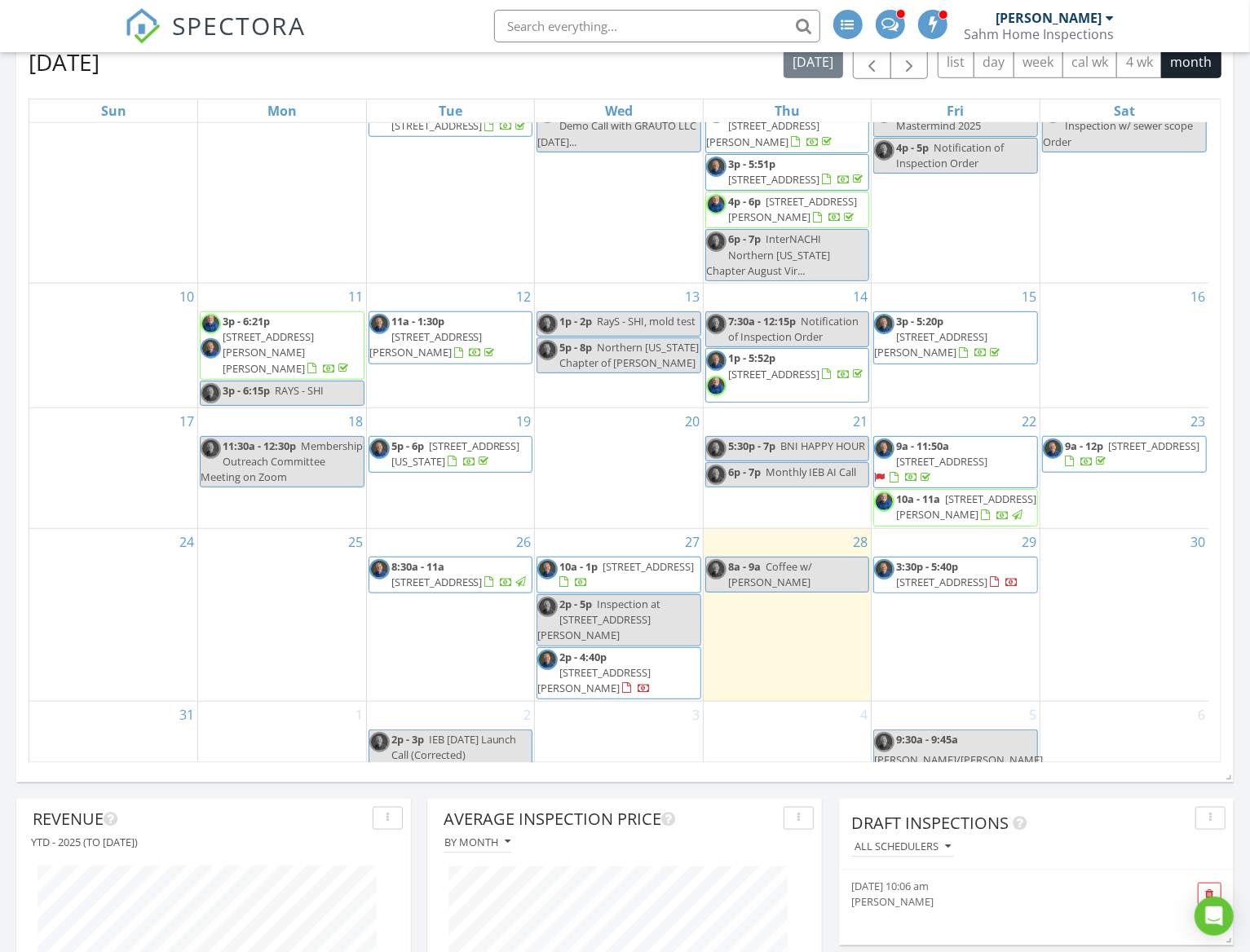
scroll to position [229, 0]
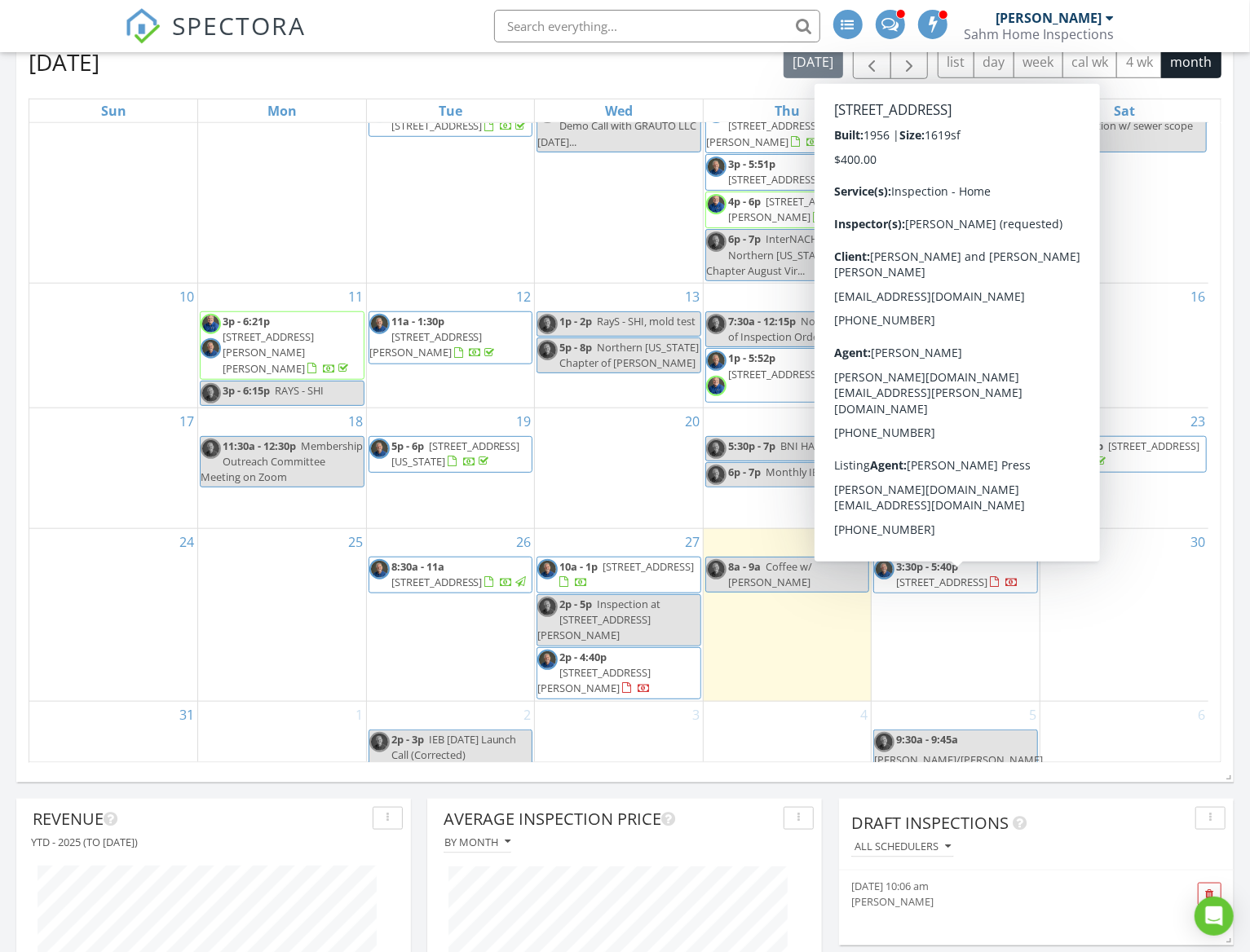
click at [972, 589] on span "[STREET_ADDRESS]" at bounding box center [942, 582] width 91 height 15
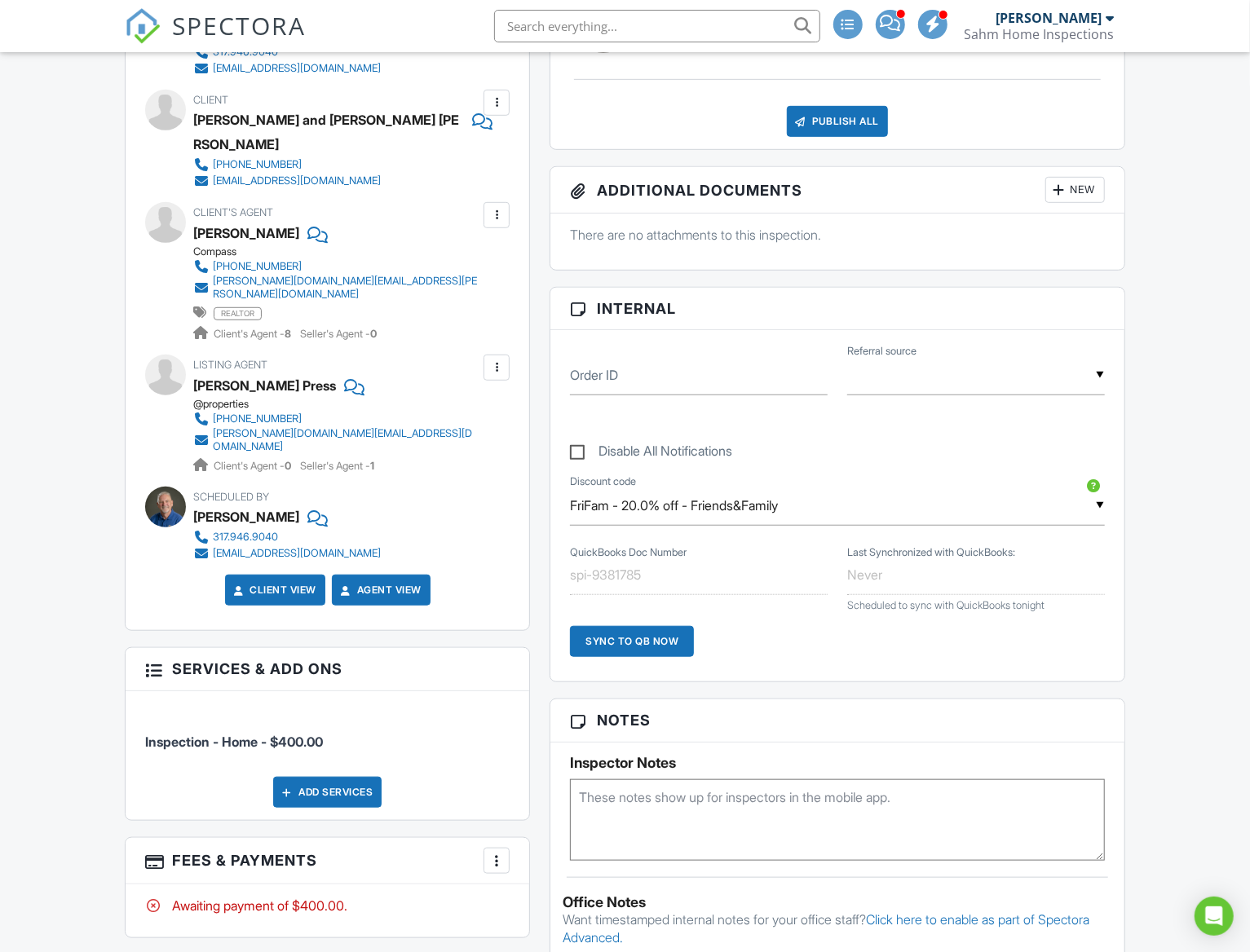
scroll to position [506, 0]
